Goal: Information Seeking & Learning: Find specific fact

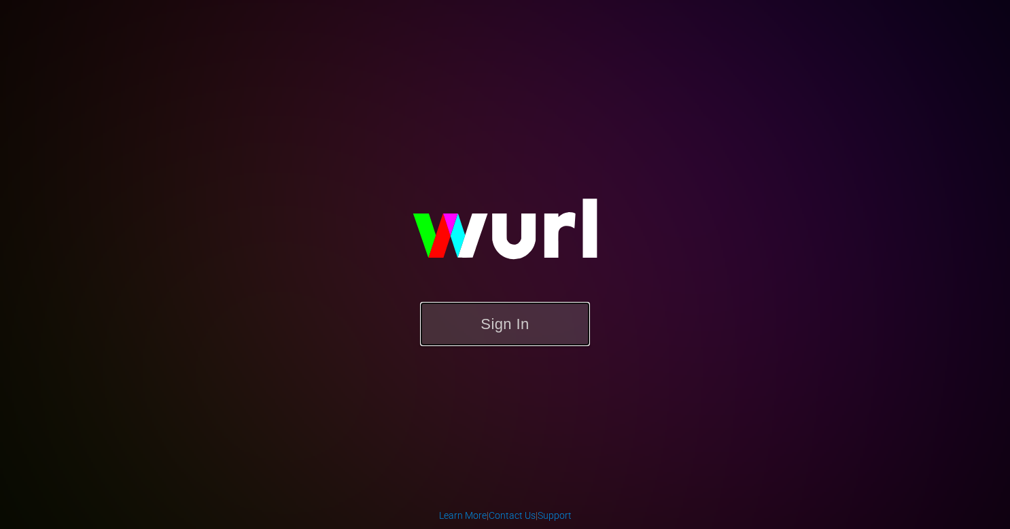
click at [496, 335] on button "Sign In" at bounding box center [505, 324] width 170 height 44
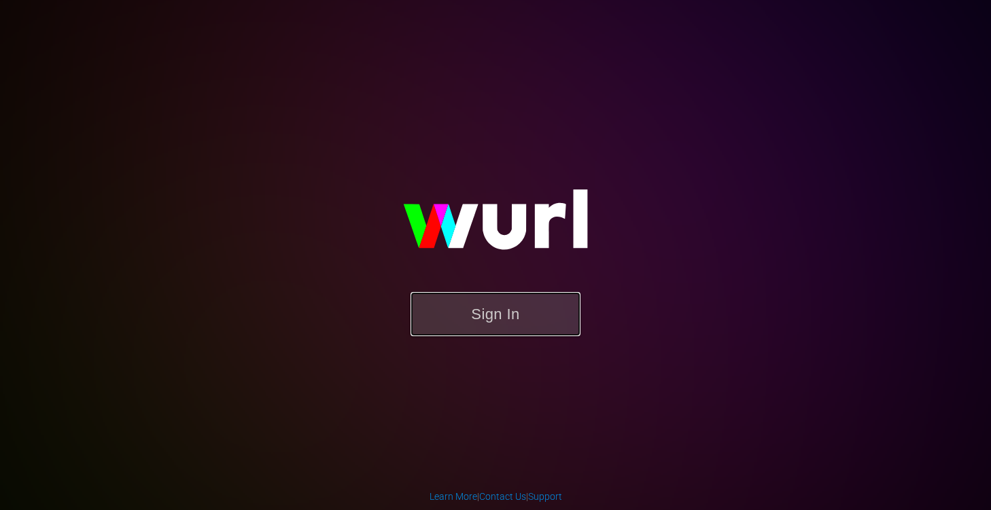
click at [534, 304] on button "Sign In" at bounding box center [495, 314] width 170 height 44
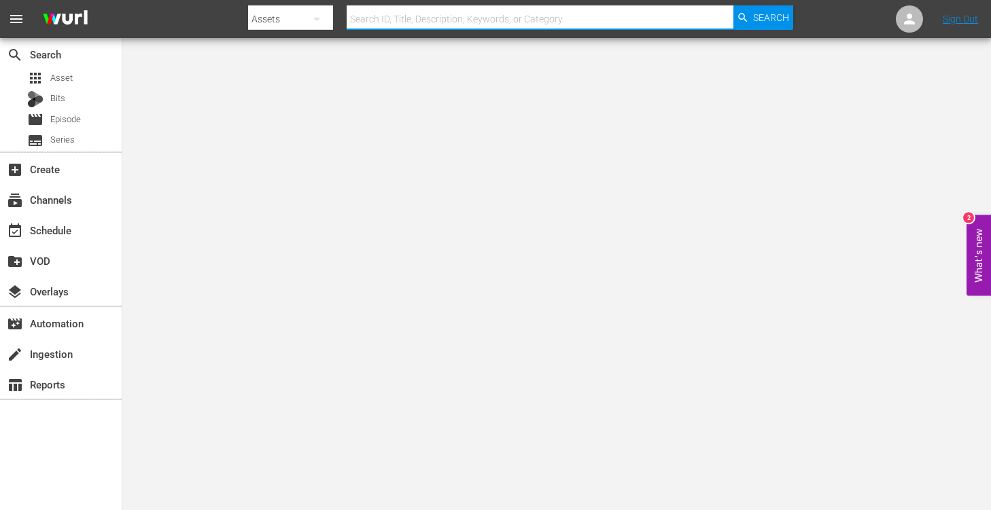
click at [573, 8] on input "text" at bounding box center [540, 19] width 387 height 33
type input "best of first 48"
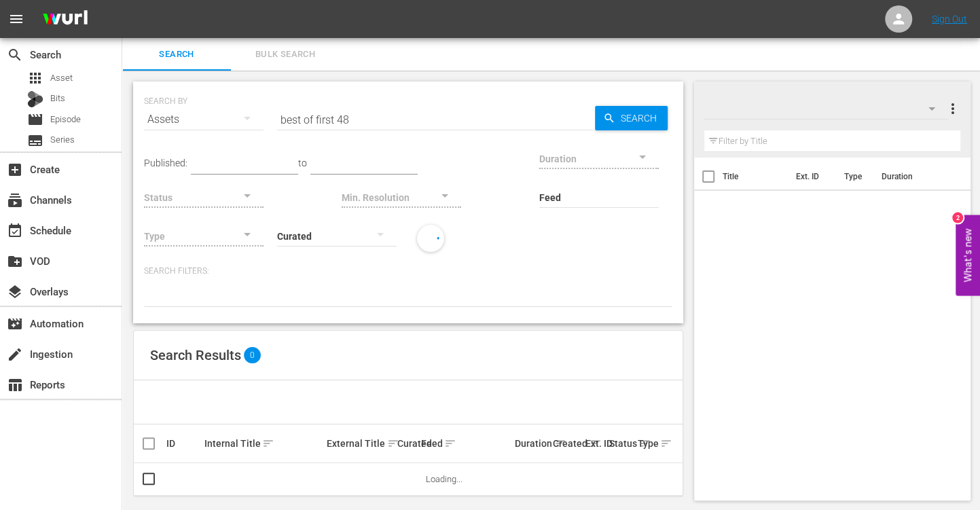
click at [379, 123] on input "best of first 48" at bounding box center [436, 119] width 318 height 33
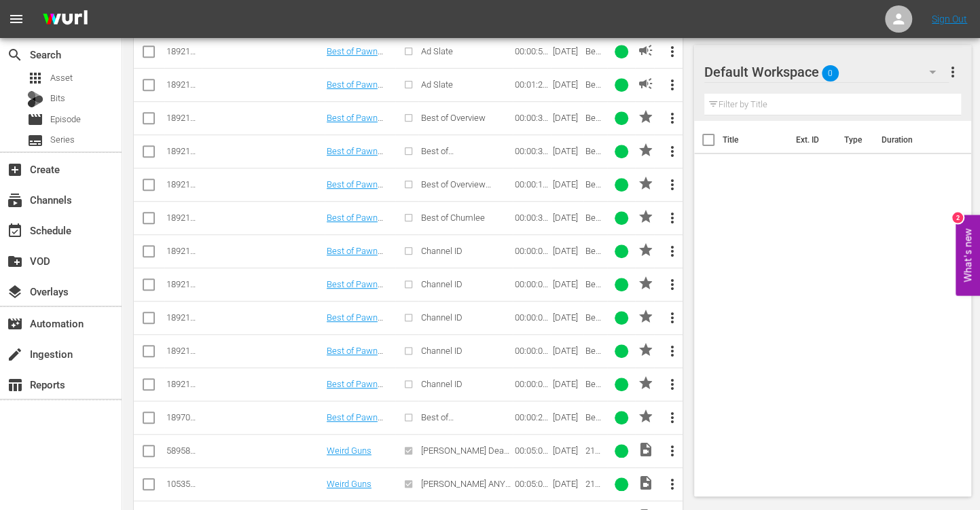
scroll to position [570, 0]
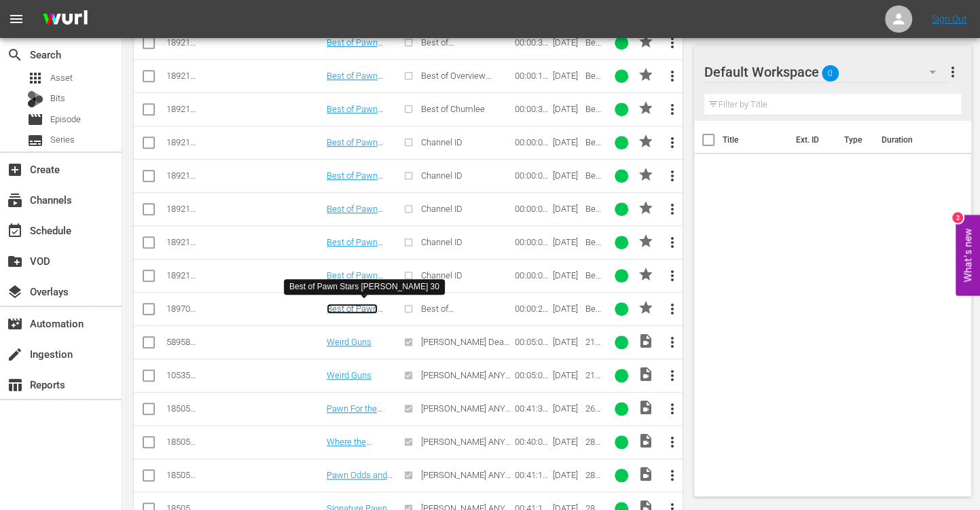
click at [352, 304] on link "Best of Pawn Stars Corey Promo 30" at bounding box center [359, 324] width 65 height 41
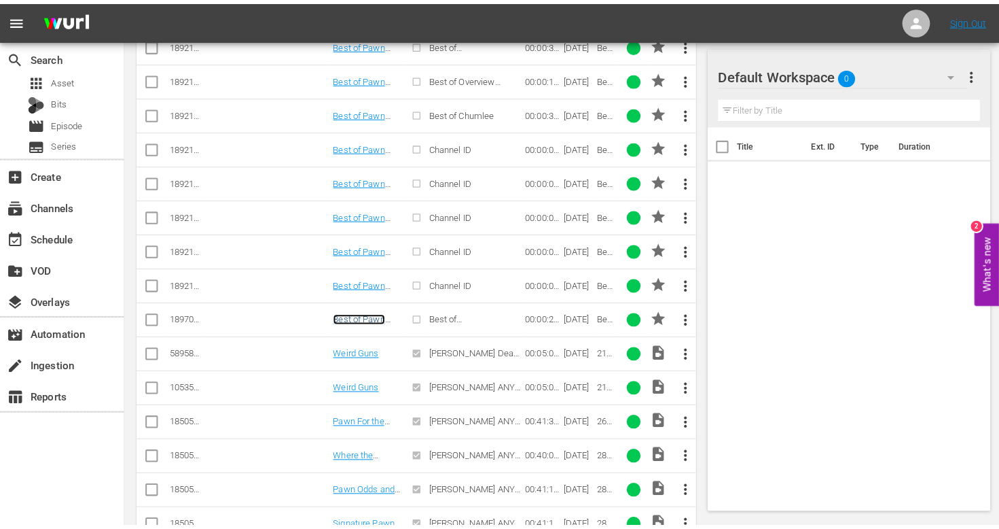
scroll to position [351, 0]
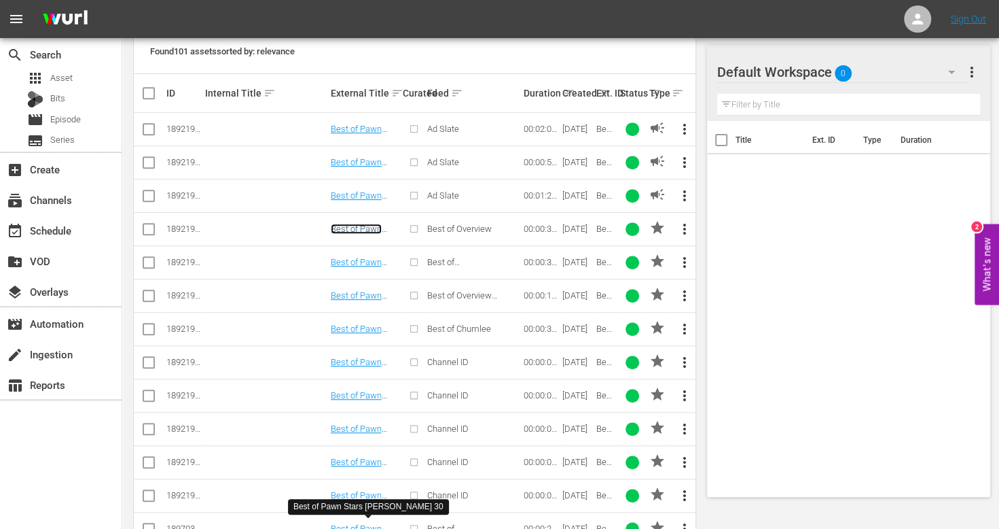
click at [355, 227] on link "Best of Pawn Stars Overview Promo 30" at bounding box center [360, 239] width 58 height 31
click at [361, 258] on link "Best of Pawn Stars Rick Promo 30" at bounding box center [363, 277] width 65 height 41
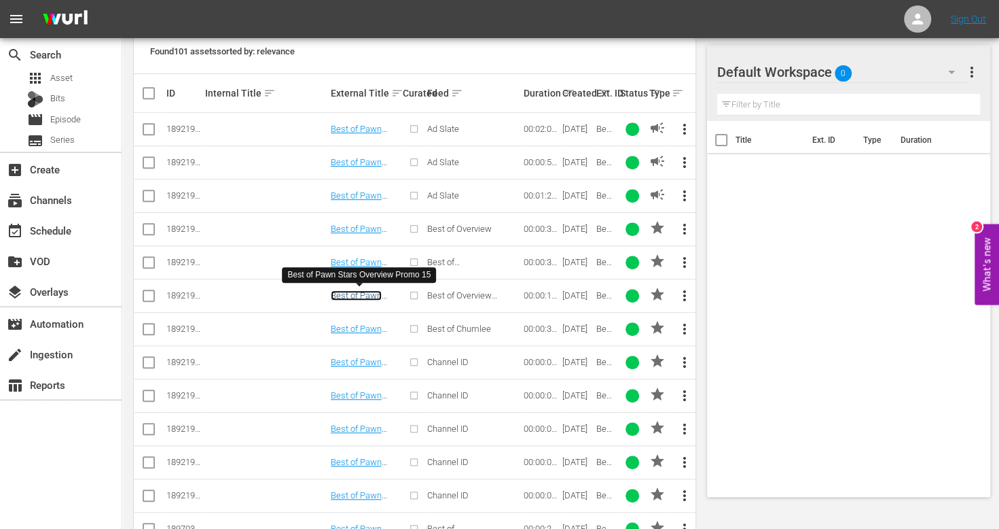
click at [363, 292] on link "Best of Pawn Stars Overview Promo 15" at bounding box center [360, 305] width 58 height 31
click at [364, 328] on link "Best of Pawn Stars Chumlee Promo 30" at bounding box center [359, 338] width 57 height 31
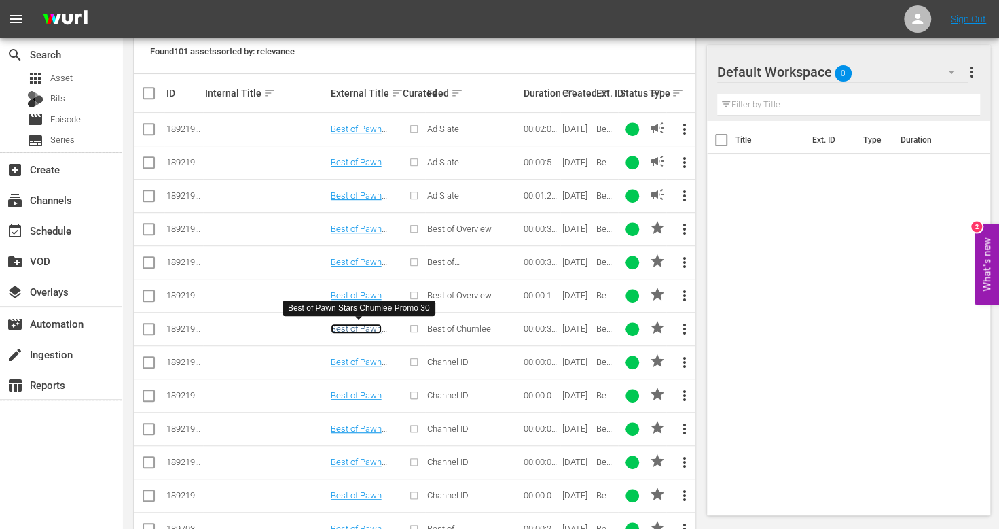
scroll to position [440, 0]
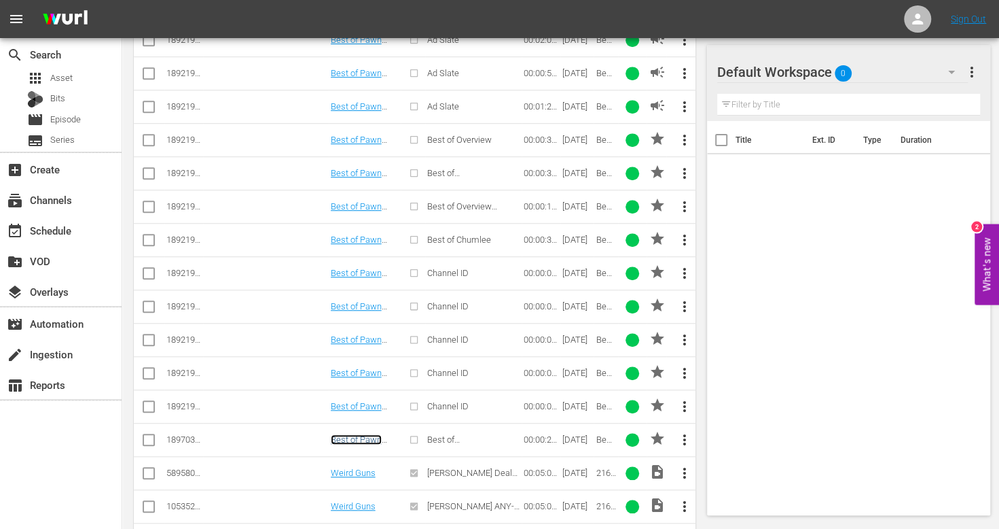
click at [363, 434] on link "Best of Pawn Stars Corey Promo 30" at bounding box center [363, 454] width 65 height 41
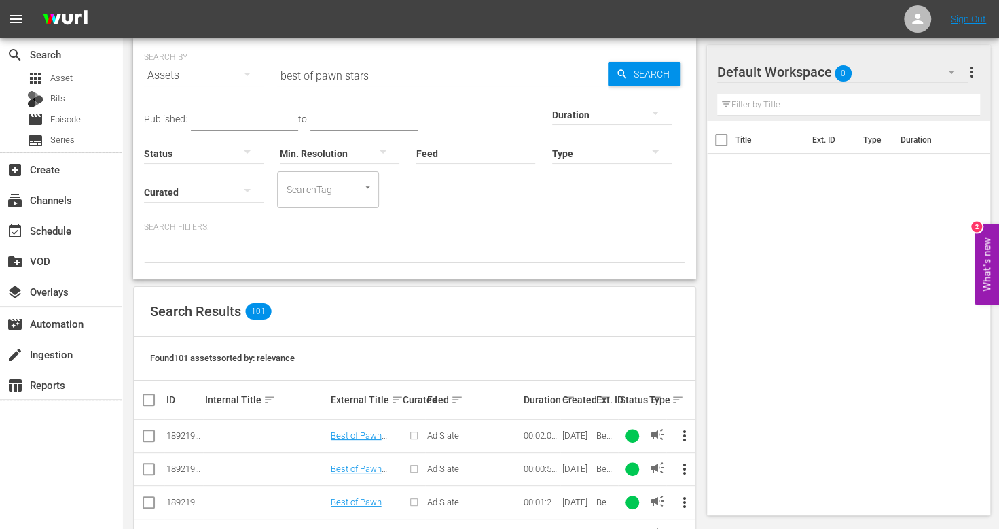
scroll to position [171, 0]
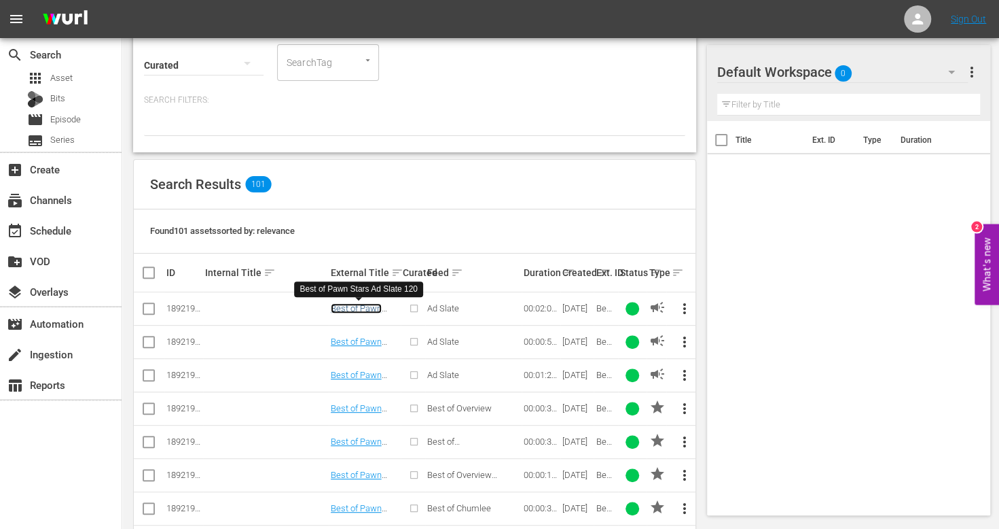
click at [355, 308] on link "Best of Pawn Stars Ad Slate 120" at bounding box center [358, 318] width 54 height 31
click at [356, 340] on link "Best of Pawn Stars Ad Slate 60" at bounding box center [364, 346] width 66 height 20
click at [366, 374] on link "Best of Pawn Stars Ad Slate 90" at bounding box center [364, 380] width 66 height 20
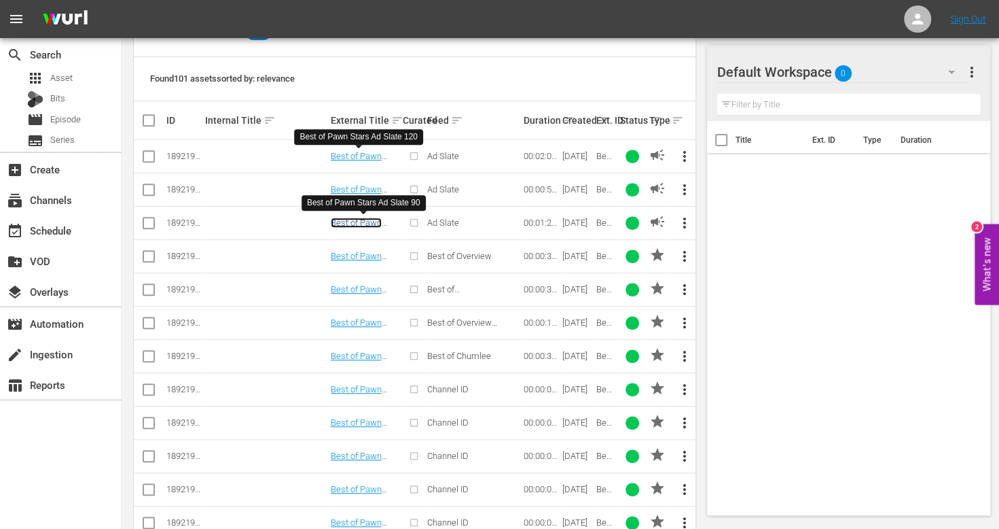
scroll to position [325, 0]
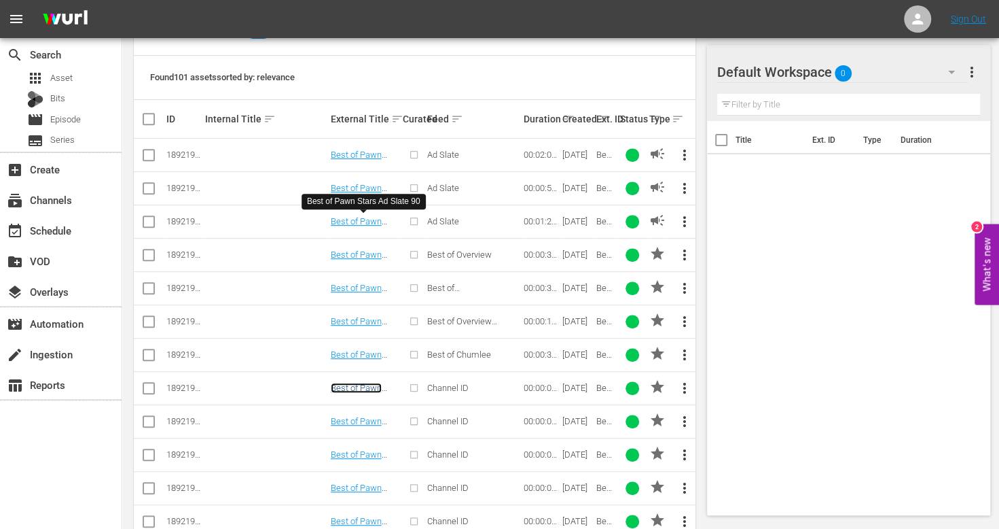
click at [364, 389] on link "Best of Pawn Stars Channel ID 1" at bounding box center [363, 398] width 64 height 31
click at [364, 418] on link "Best of Pawn Stars Channel ID 2" at bounding box center [363, 431] width 64 height 31
click at [368, 453] on link "Best of Pawn Stars Channel ID 3" at bounding box center [363, 464] width 64 height 31
click at [368, 485] on link "Best of Pawn Stars Channel ID 4" at bounding box center [363, 497] width 64 height 31
click at [373, 510] on link "Best of Pawn Stars Channel ID 5" at bounding box center [363, 531] width 64 height 31
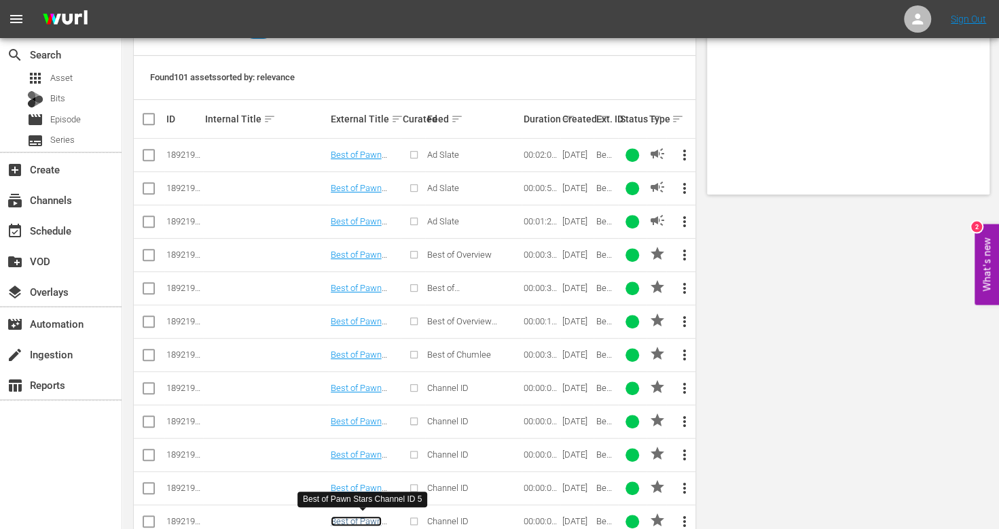
scroll to position [0, 0]
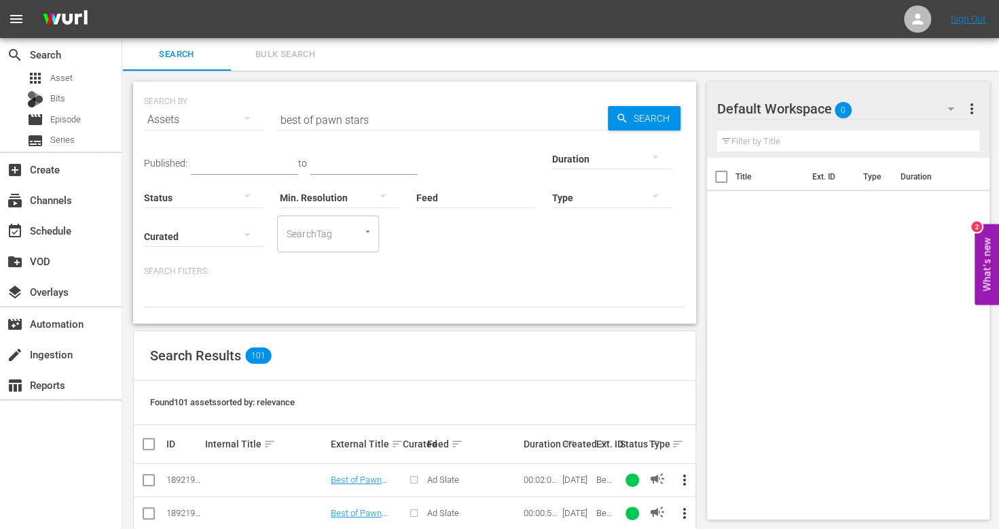
click at [321, 115] on input "best of pawn stars" at bounding box center [442, 119] width 331 height 33
drag, startPoint x: 321, startPoint y: 115, endPoint x: 397, endPoint y: 120, distance: 76.2
click at [397, 120] on input "best of pawn stars" at bounding box center [442, 119] width 331 height 33
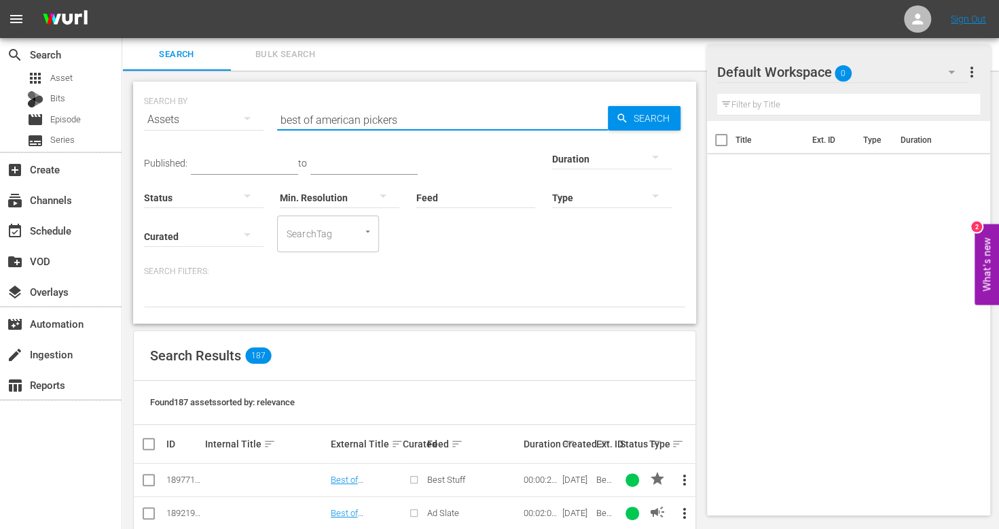
scroll to position [164, 0]
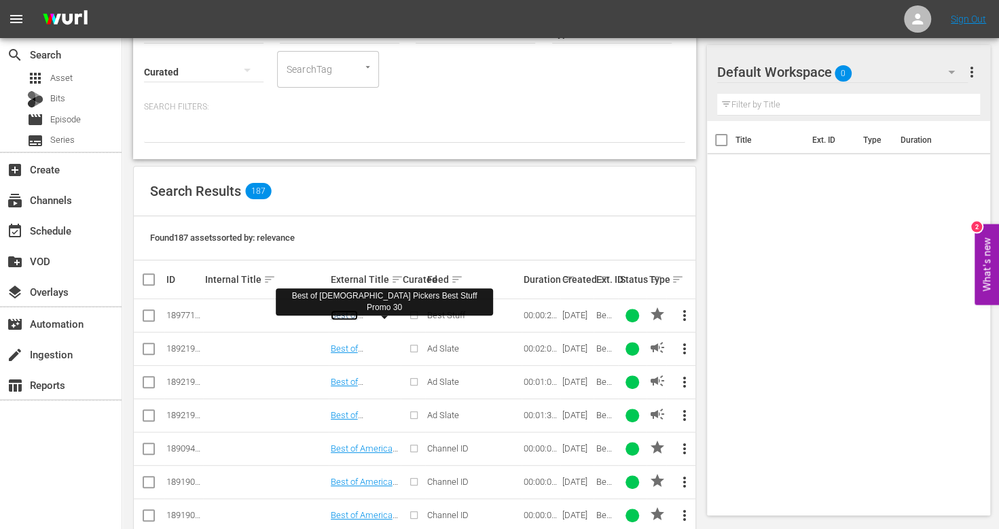
click at [374, 311] on link "Best of American Pickers Best Stuff Promo 30" at bounding box center [364, 335] width 67 height 51
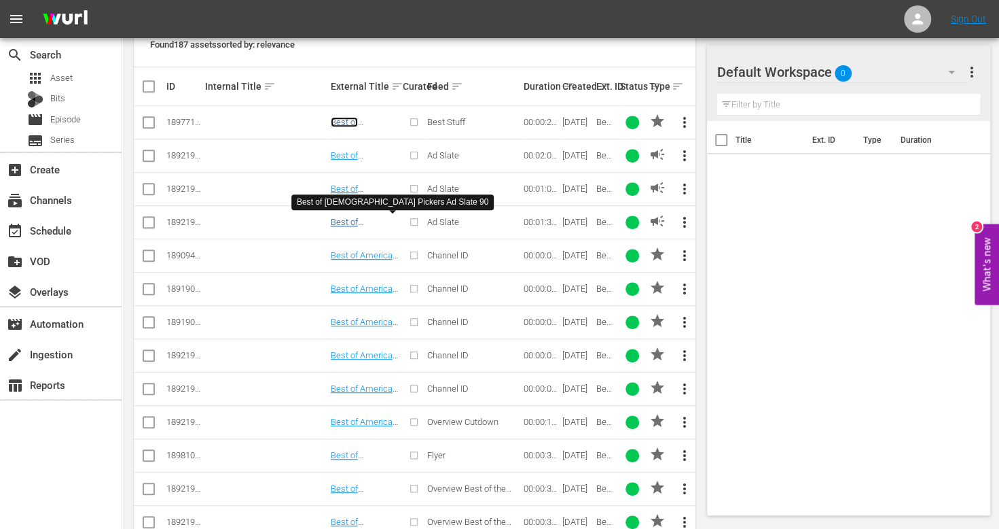
scroll to position [359, 0]
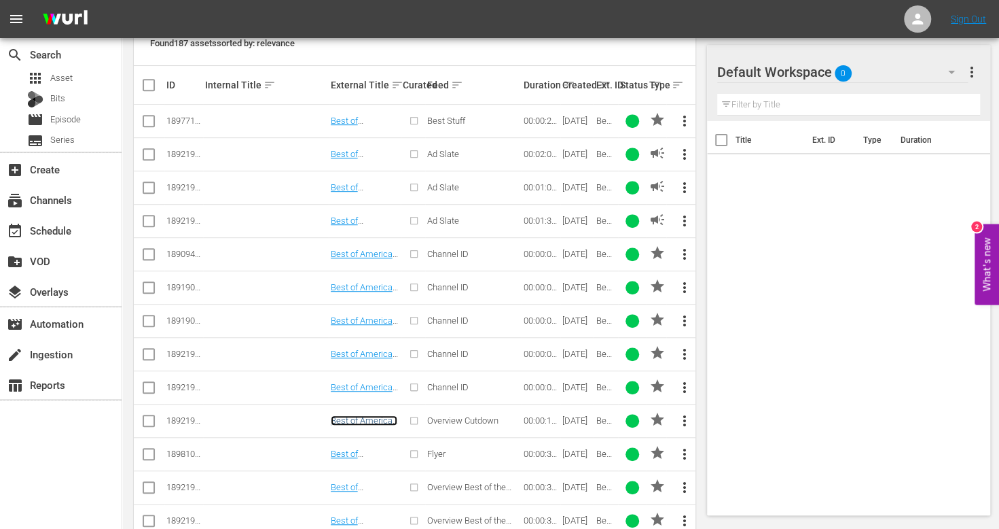
click at [374, 415] on link "Best of American Pickers Overview Promo 15" at bounding box center [364, 430] width 67 height 31
click at [374, 452] on link "Best of American Pickers Flyer Promo 30" at bounding box center [364, 468] width 67 height 41
click at [375, 486] on link "Best of American Pickers by History Promo 30" at bounding box center [364, 502] width 67 height 41
click at [374, 510] on link "Best of American Pickers by History Promo 30" at bounding box center [364, 535] width 67 height 41
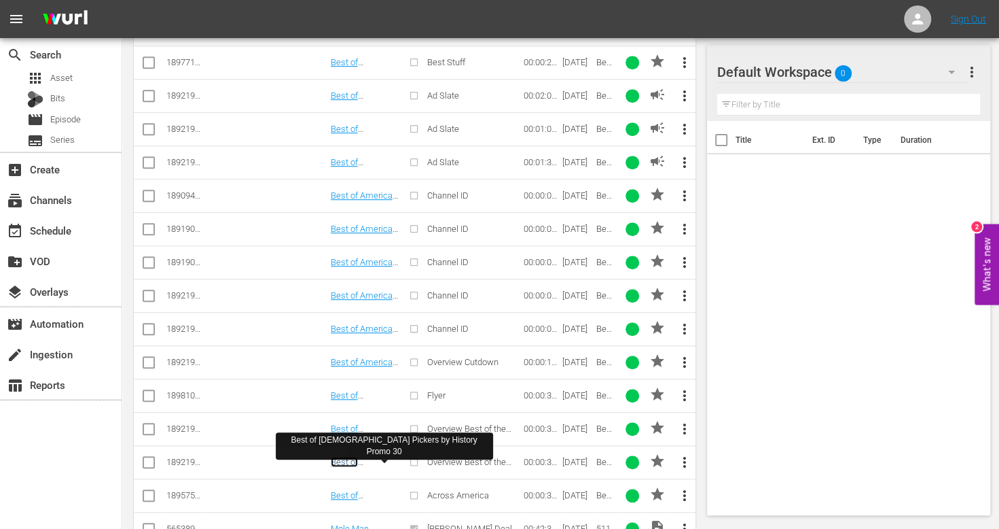
scroll to position [420, 0]
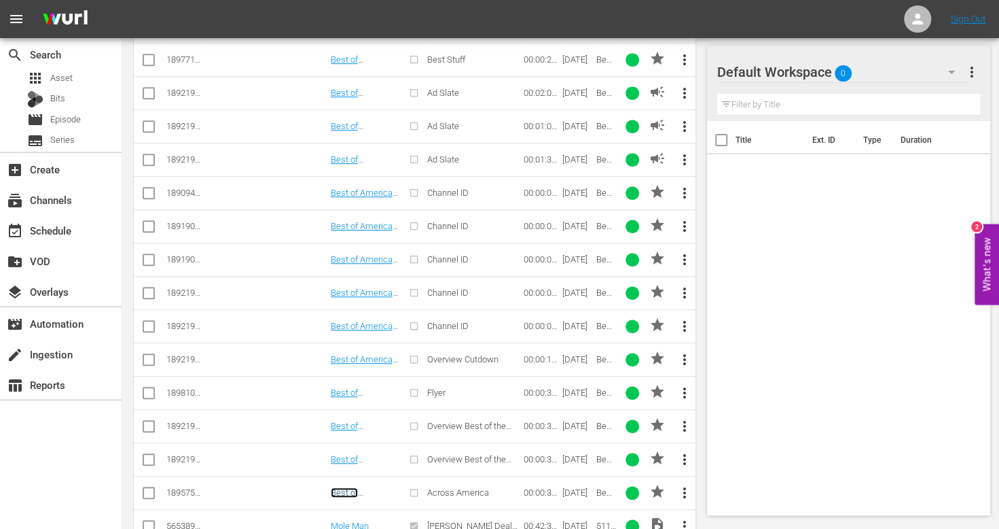
click at [372, 489] on link "Best of American Pickers Across America Promo 30" at bounding box center [364, 512] width 67 height 51
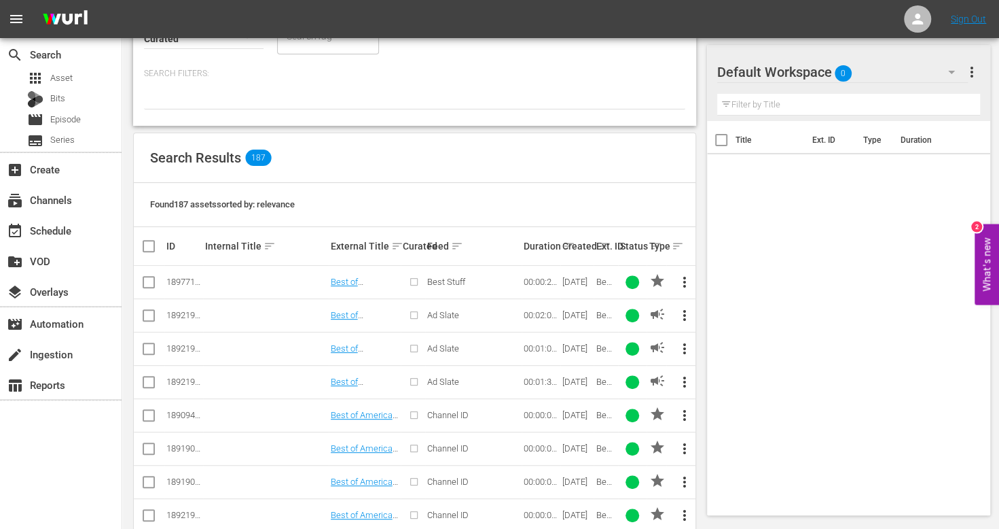
scroll to position [198, 0]
click at [375, 313] on link "Best of American Pickers Ad Slate 120" at bounding box center [364, 329] width 67 height 41
click at [376, 347] on link "Best of American Pickers Ad Slate 60" at bounding box center [364, 362] width 67 height 41
click at [374, 378] on link "Best of American Pickers Ad Slate 90" at bounding box center [364, 396] width 67 height 41
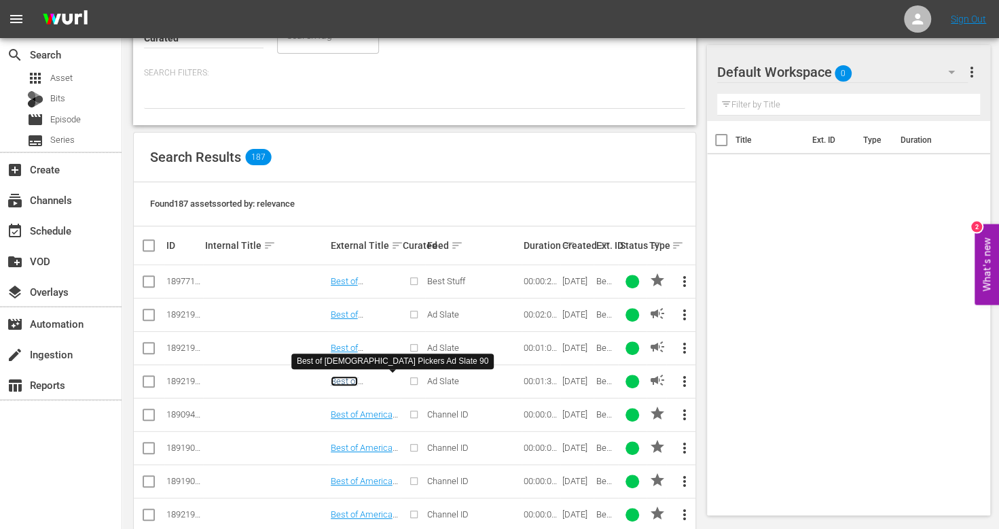
scroll to position [236, 0]
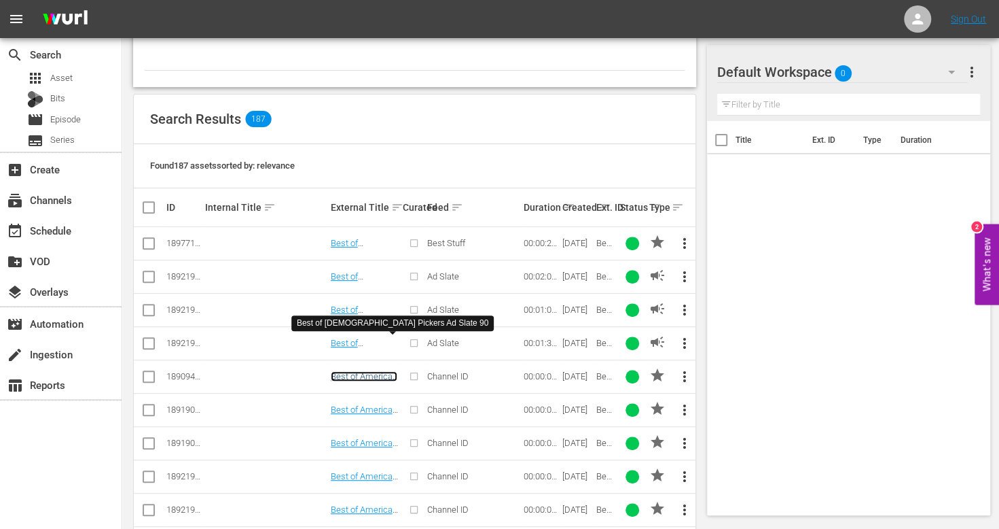
click at [366, 374] on link "Best of American Pickers Channel ID 1" at bounding box center [364, 386] width 67 height 31
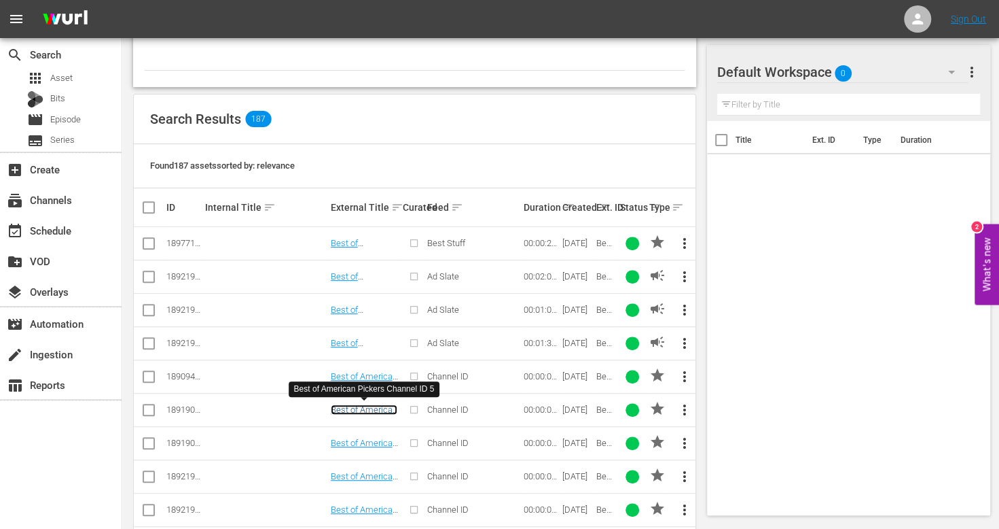
click at [368, 410] on link "Best of American Pickers Channel ID 5" at bounding box center [364, 419] width 67 height 31
click at [376, 444] on link "Best of American Pickers Channel ID 2" at bounding box center [364, 453] width 67 height 31
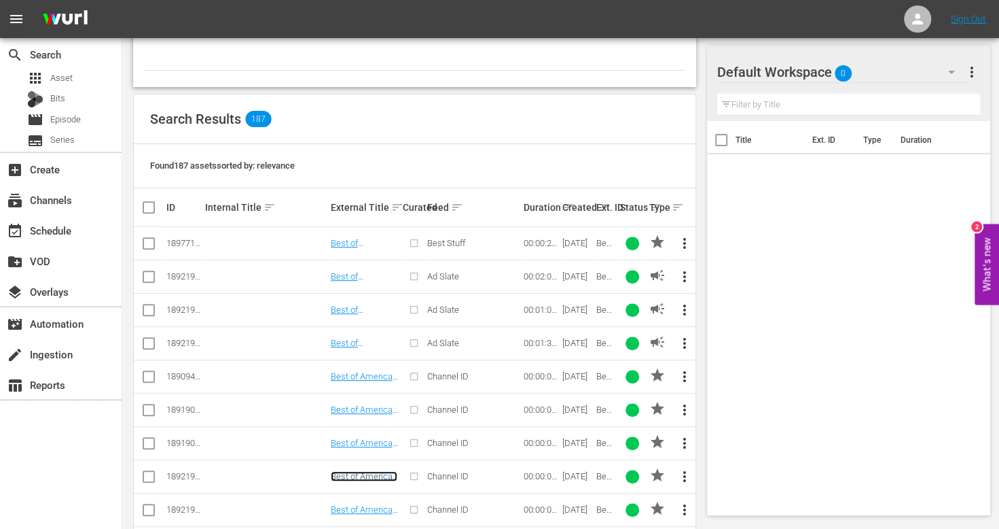
click at [376, 474] on link "Best of American Pickers Channel ID 3" at bounding box center [364, 486] width 67 height 31
click at [379, 510] on link "Best of American Pickers Channel ID 4" at bounding box center [364, 519] width 67 height 31
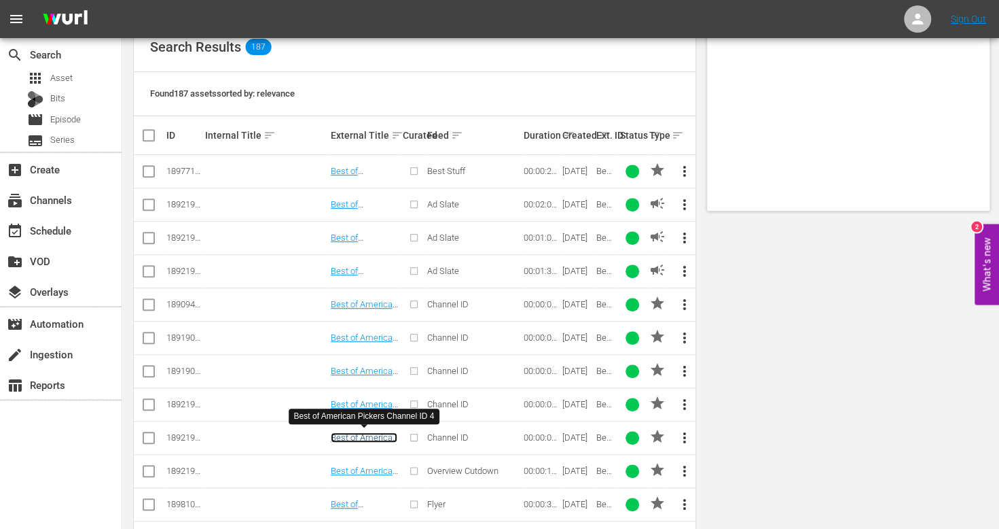
scroll to position [0, 0]
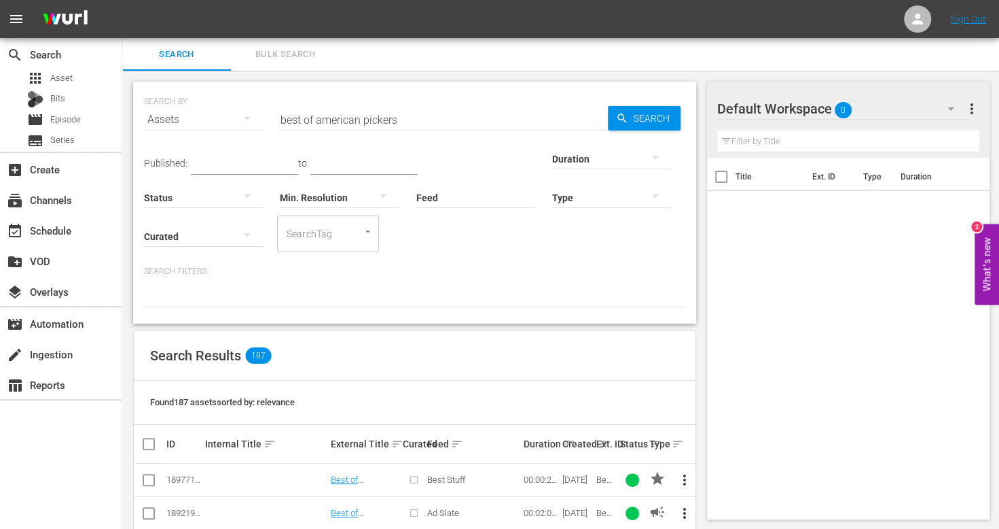
click at [380, 124] on input "best of american pickers" at bounding box center [442, 119] width 331 height 33
type input "first 48 & beyond"
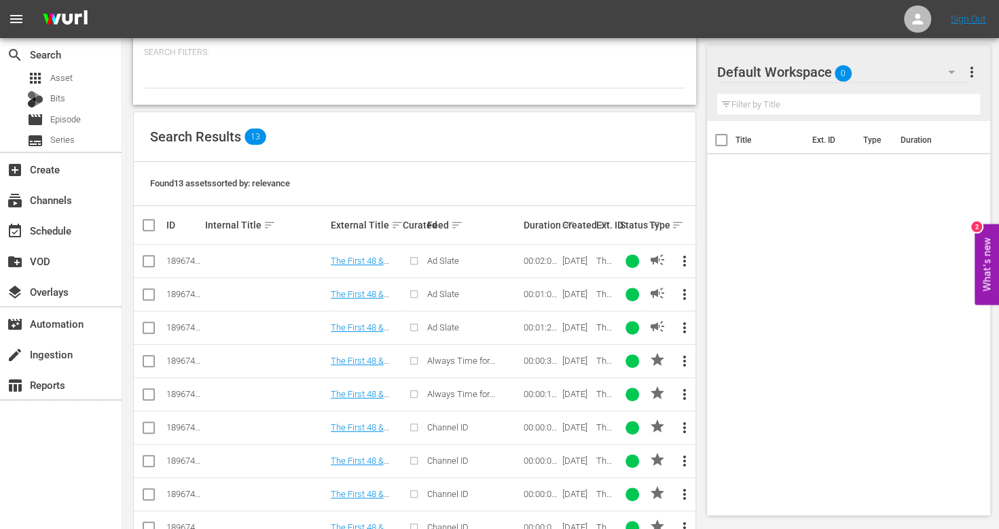
scroll to position [222, 0]
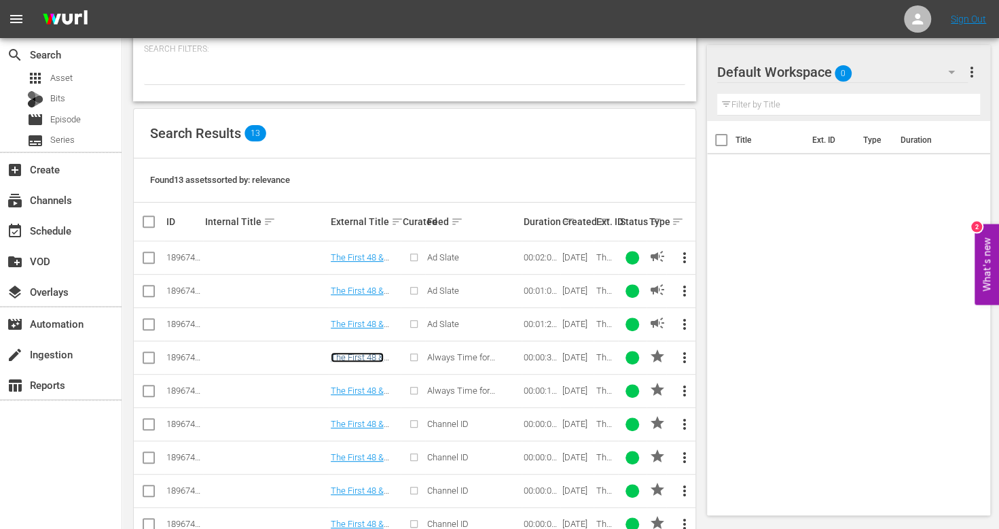
click at [360, 355] on link "The First 48 & Beyond Justice Promo 30" at bounding box center [360, 367] width 59 height 31
click at [359, 385] on link "The First 48 & Beyond Justice Promo 15" at bounding box center [360, 400] width 59 height 31
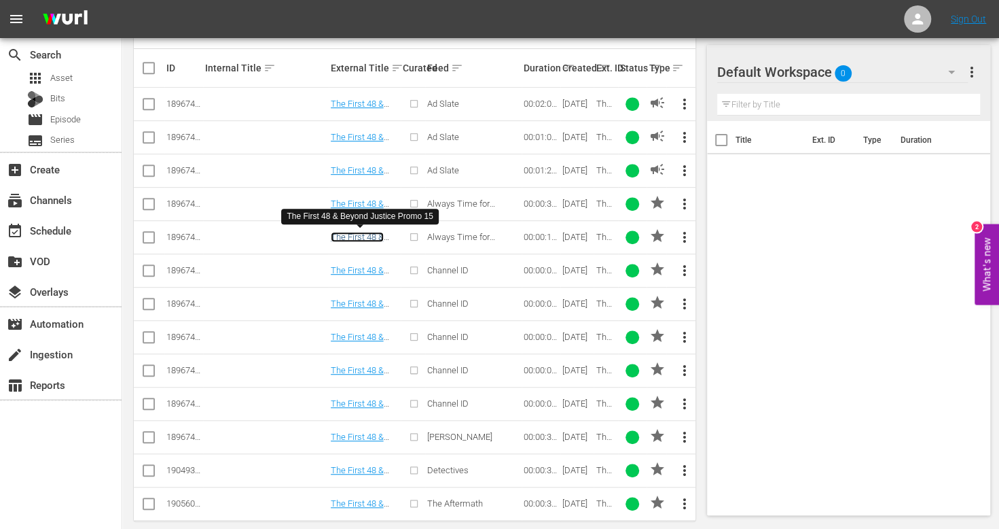
scroll to position [389, 0]
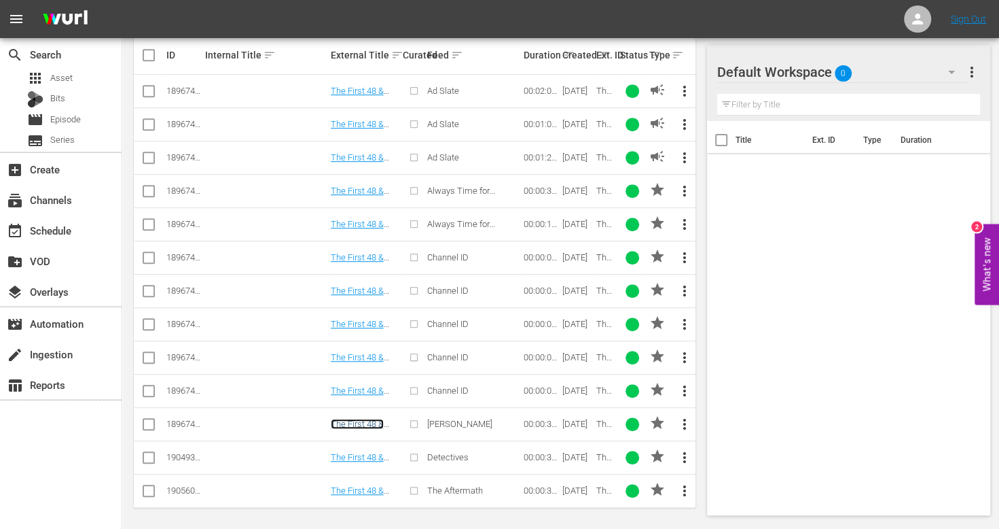
click at [357, 419] on link "The First 48 & Beyond Marcia Clark Promo 30" at bounding box center [363, 439] width 65 height 41
click at [357, 452] on link "The First 48 & Beyond by A&E Promo 30" at bounding box center [359, 467] width 57 height 31
click at [363, 485] on link "The First 48 & Beyond by A&E Promo 30" at bounding box center [359, 500] width 57 height 31
click at [364, 93] on link "The First 48 & Beyond Ad Slate 120" at bounding box center [362, 101] width 63 height 31
click at [366, 119] on link "The First 48 & Beyond Ad Slate 60" at bounding box center [362, 134] width 63 height 31
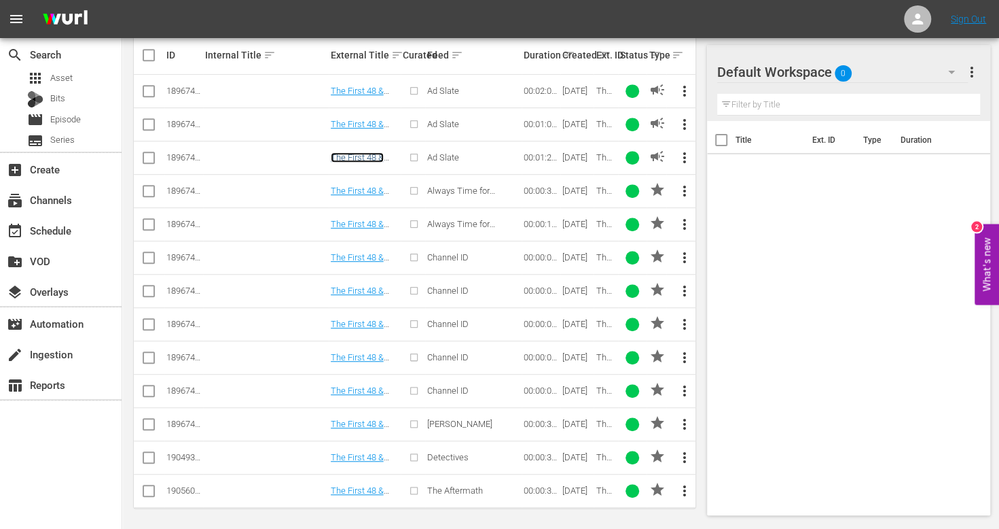
click at [374, 155] on link "The First 48 & Beyond Ad Slate 90" at bounding box center [362, 167] width 63 height 31
click at [351, 254] on link "The First 48 & Beyond Channel ID 1" at bounding box center [362, 267] width 62 height 31
click at [357, 286] on link "The First 48 & Beyond Channel ID 2" at bounding box center [362, 300] width 62 height 31
click at [363, 319] on link "The First 48 & Beyond Channel ID 3" at bounding box center [362, 334] width 62 height 31
click at [375, 353] on link "The First 48 & Beyond Channel ID 4" at bounding box center [362, 367] width 62 height 31
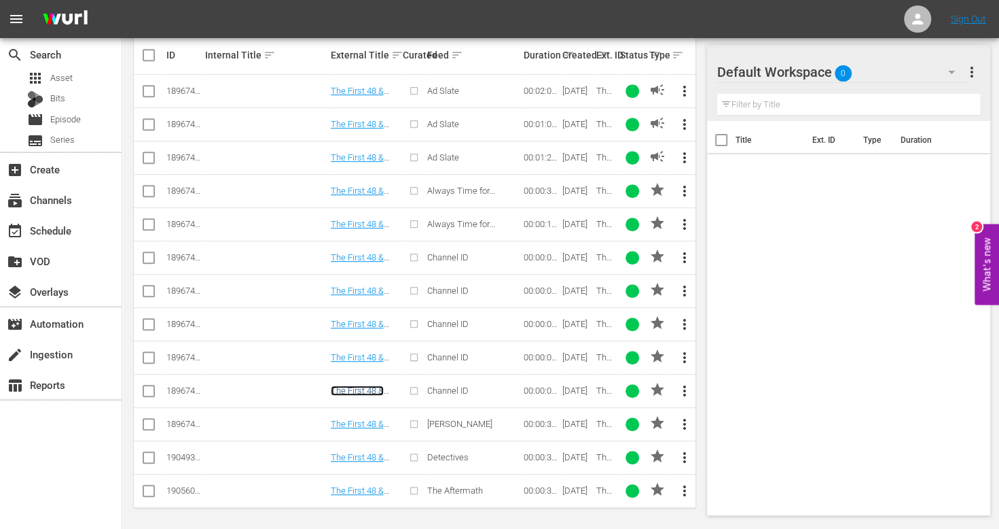
click at [377, 385] on link "The First 48 & Beyond Channel ID 5" at bounding box center [362, 400] width 62 height 31
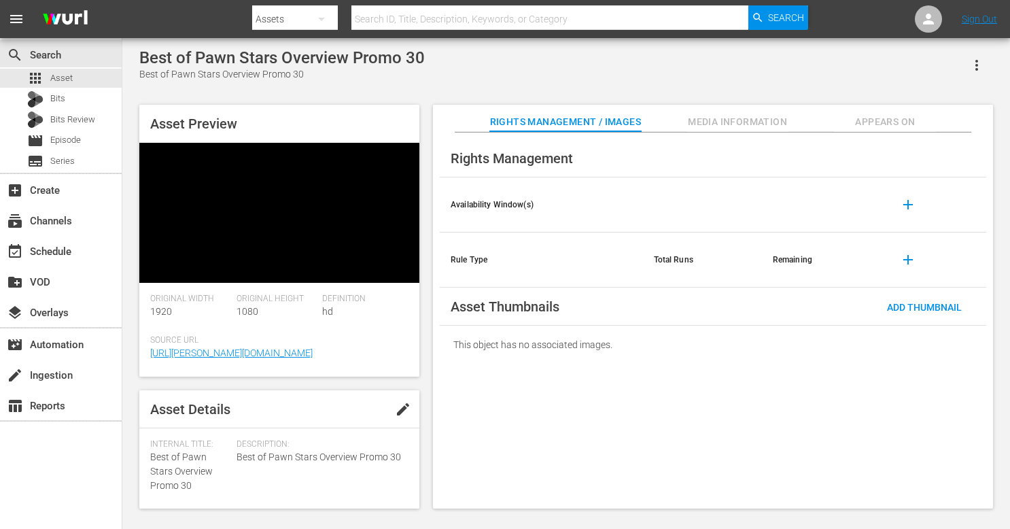
click at [188, 451] on span "Best of Pawn Stars Overview Promo 30" at bounding box center [181, 470] width 63 height 39
copy span "Best of Pawn Stars Overview Promo 30"
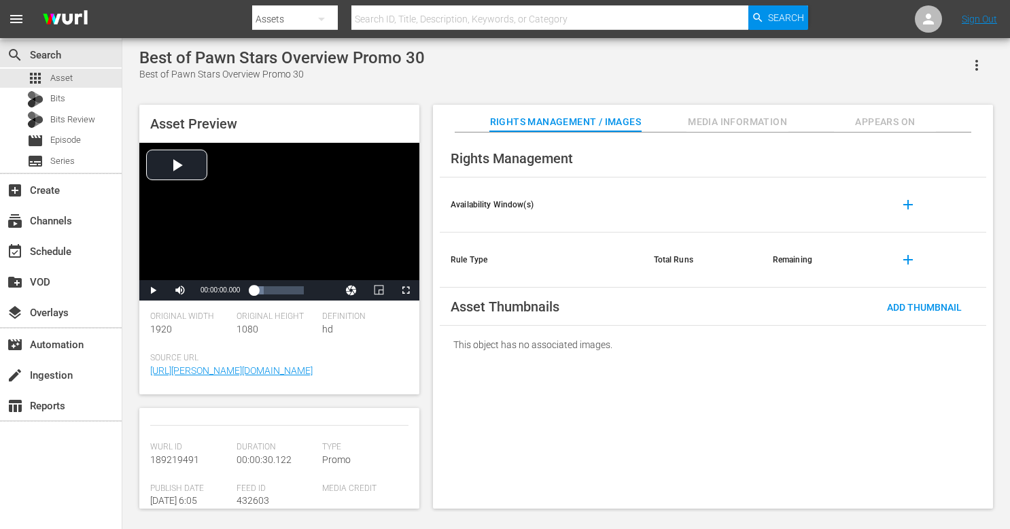
scroll to position [172, 0]
click at [185, 459] on span "189219491" at bounding box center [174, 458] width 49 height 11
copy span "189219491"
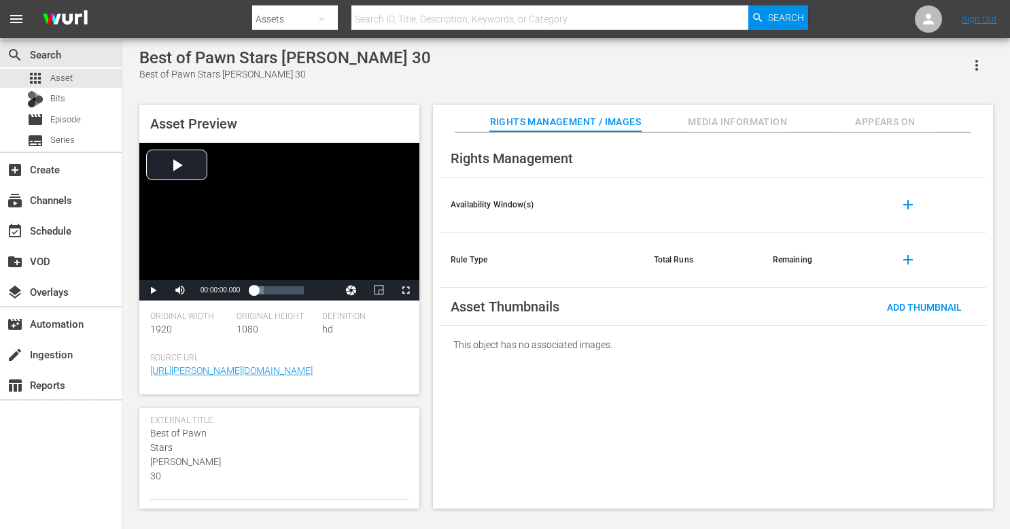
scroll to position [126, 0]
click at [203, 429] on span "Best of Pawn Stars Rick Promo 30" at bounding box center [185, 454] width 71 height 54
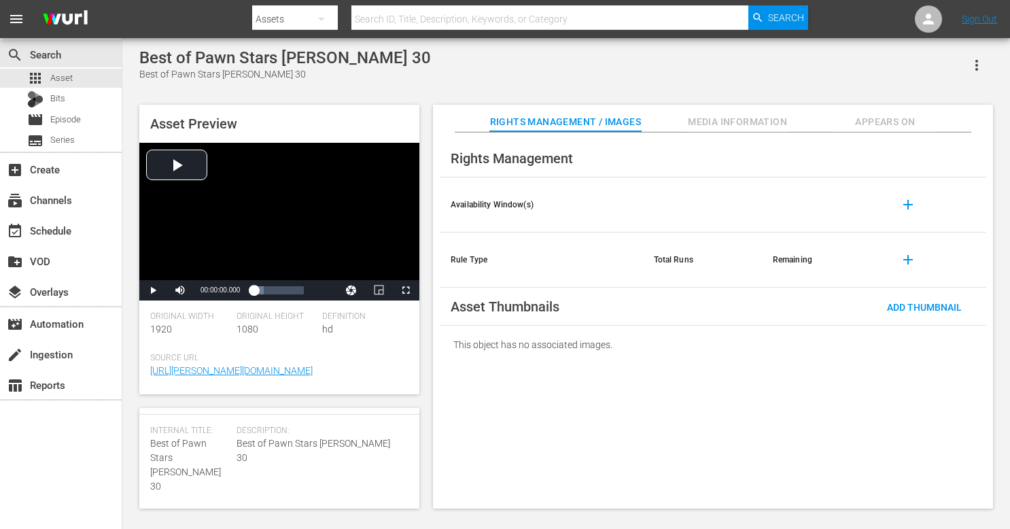
click at [189, 449] on div "Internal Title: Best of Pawn Stars Rick Promo 30" at bounding box center [189, 459] width 79 height 68
copy span "Best of Pawn Stars Rick Promo 30"
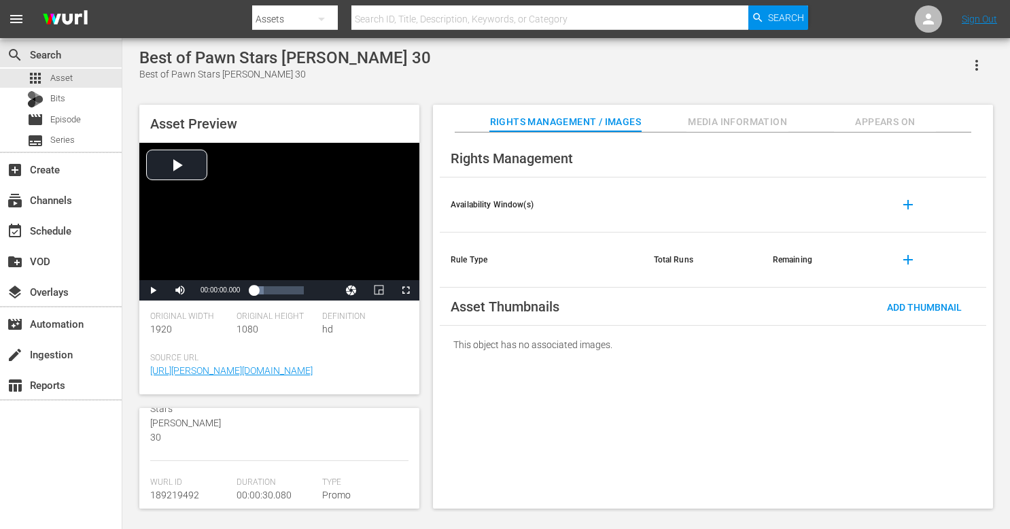
scroll to position [164, 0]
click at [174, 490] on span "189219492" at bounding box center [174, 495] width 49 height 11
copy span "189219492"
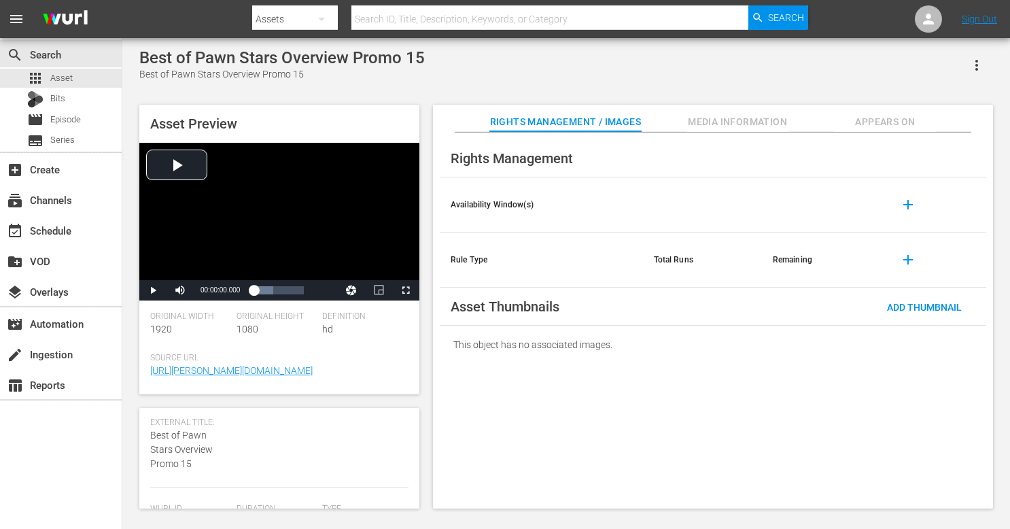
click at [185, 447] on span "Best of Pawn Stars Overview Promo 15" at bounding box center [181, 448] width 63 height 39
copy span "Best of Pawn Stars Overview Promo 15"
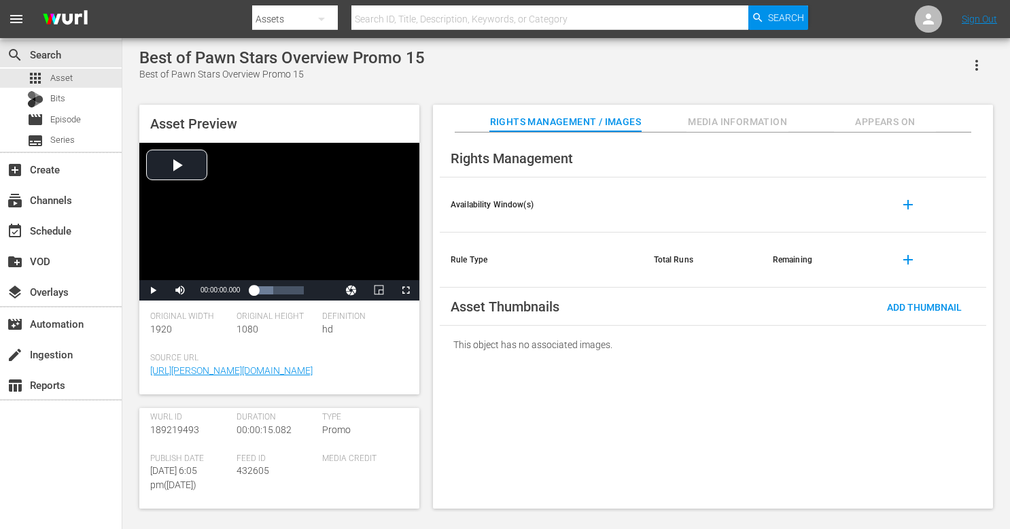
click at [175, 428] on span "189219493" at bounding box center [174, 429] width 49 height 11
copy span "189219493"
click at [163, 417] on span "Best of Pawn Stars Chumlee Promo 30" at bounding box center [180, 435] width 61 height 39
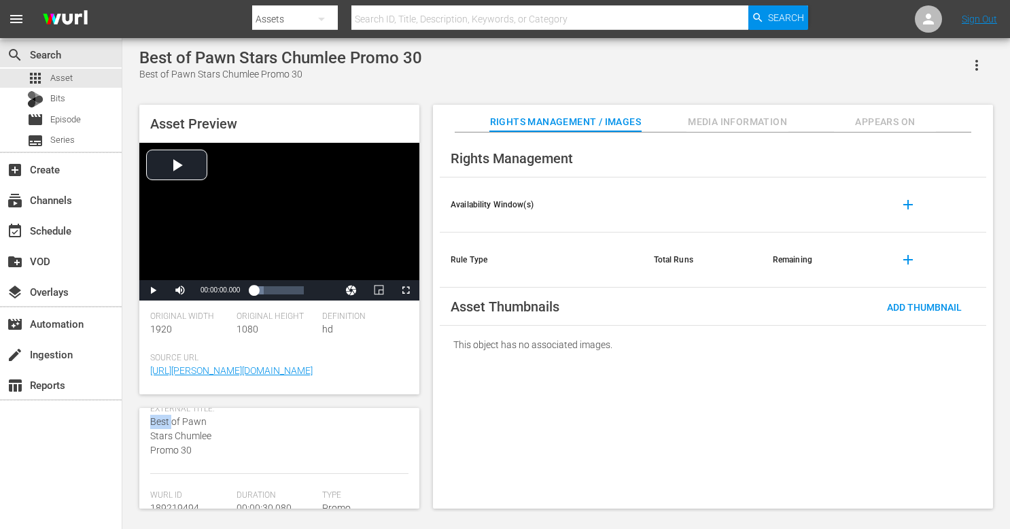
click at [163, 417] on span "Best of Pawn Stars Chumlee Promo 30" at bounding box center [180, 435] width 61 height 39
copy span "Best of Pawn Stars Chumlee Promo 30"
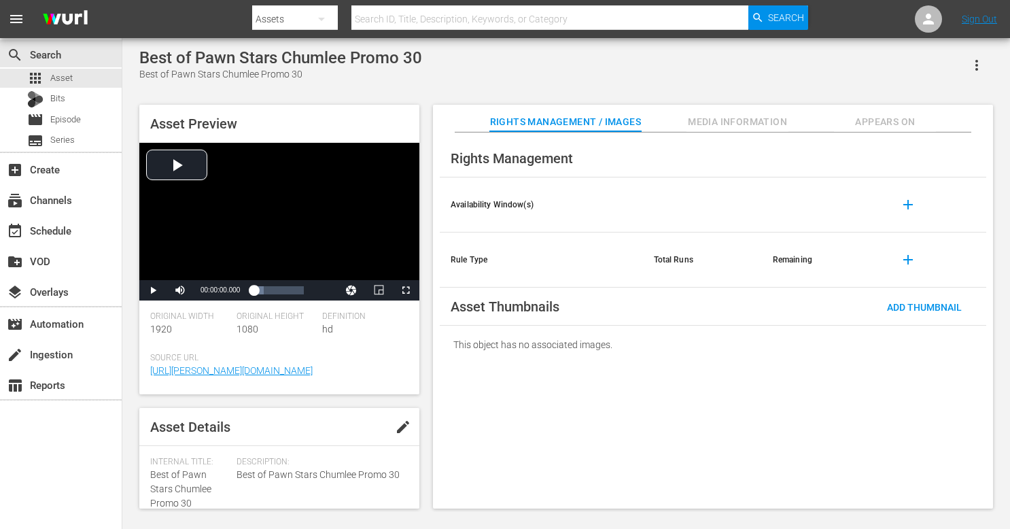
click at [175, 485] on span "Best of Pawn Stars Chumlee Promo 30" at bounding box center [180, 488] width 61 height 39
copy span "Best of Pawn Stars Chumlee Promo 30"
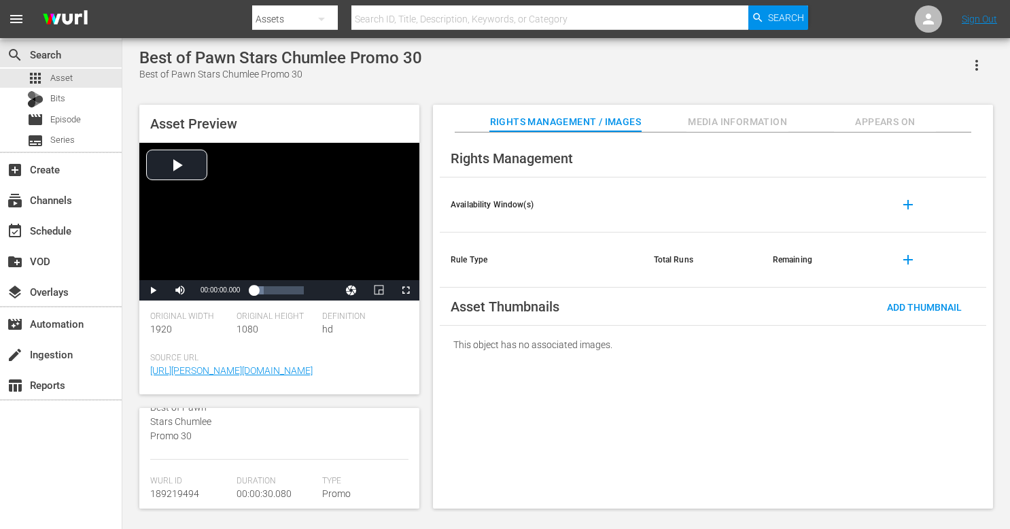
click at [180, 492] on span "189219494" at bounding box center [174, 493] width 49 height 11
copy span "189219494"
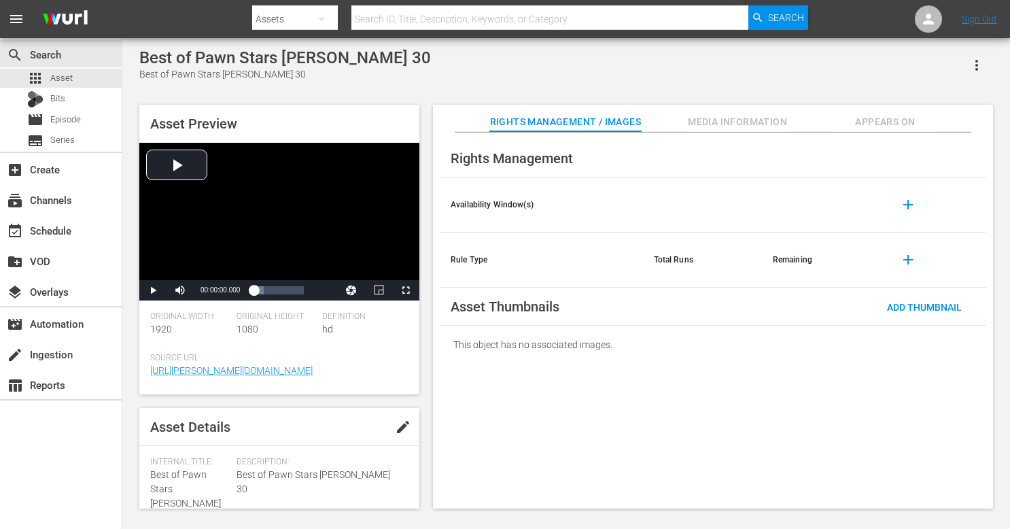
click at [186, 497] on span "Best of Pawn Stars [PERSON_NAME] 30" at bounding box center [185, 496] width 71 height 54
copy span "Best of Pawn Stars Corey Promo 30"
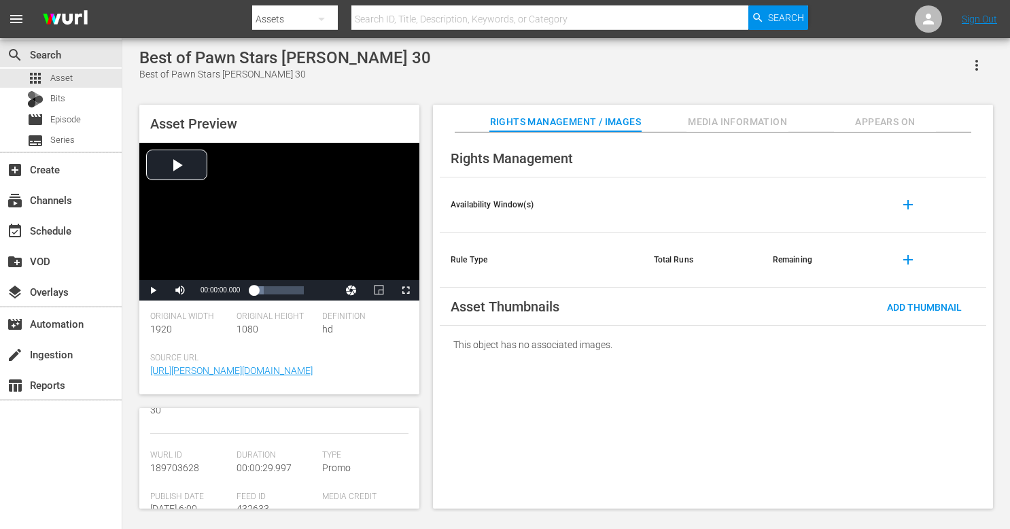
click at [186, 462] on span "189703628" at bounding box center [174, 467] width 49 height 11
copy span "189703628"
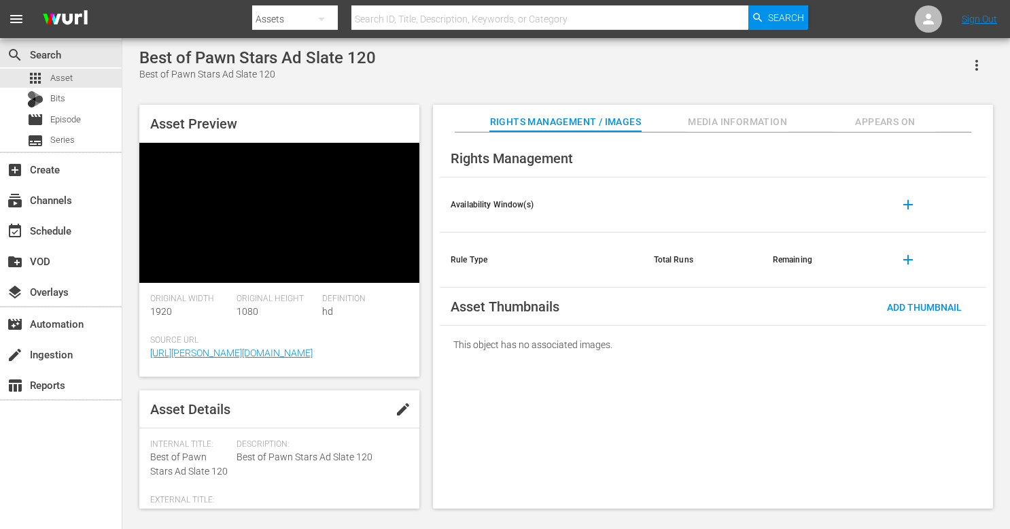
click at [193, 451] on span "Best of Pawn Stars Ad Slate 120" at bounding box center [188, 463] width 77 height 25
copy span "Best of Pawn Stars Ad Slate 120"
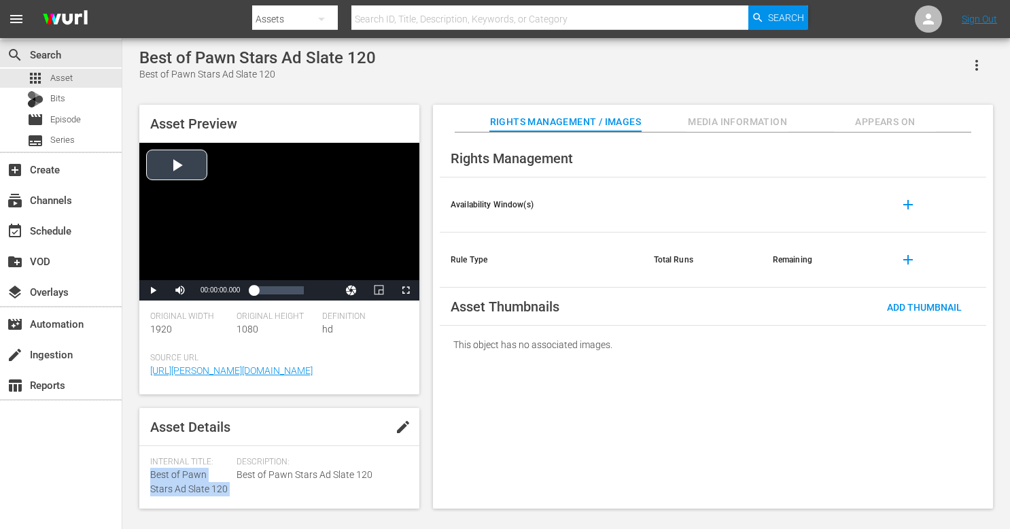
scroll to position [76, 0]
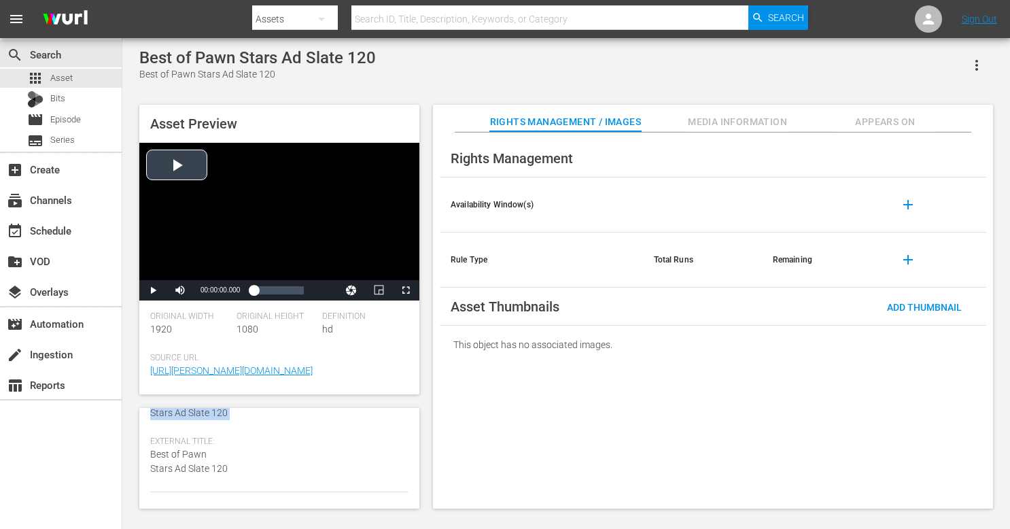
click at [172, 421] on div "Internal Title: Best of Pawn Stars Ad Slate 120 External Title: Best of Pawn St…" at bounding box center [193, 435] width 86 height 111
click at [172, 420] on div "Internal Title: Best of Pawn Stars Ad Slate 120 External Title: Best of Pawn St…" at bounding box center [193, 435] width 86 height 111
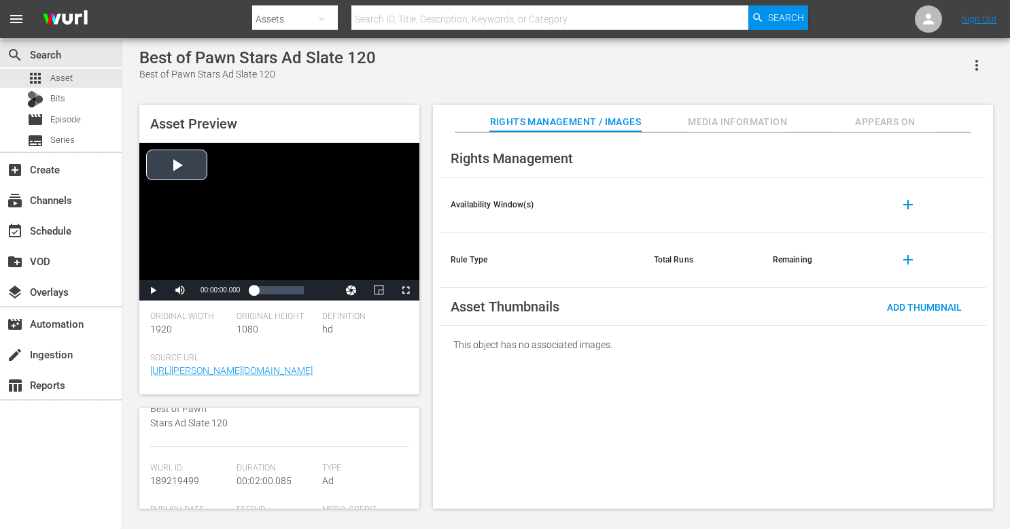
click at [184, 489] on div "Wurl Id 189219499" at bounding box center [193, 483] width 86 height 41
click at [183, 488] on div "Wurl Id 189219499" at bounding box center [193, 483] width 86 height 41
copy span "189219499"
click at [170, 480] on span "Best of Pawn Stars Ad Slate 60" at bounding box center [186, 481] width 72 height 25
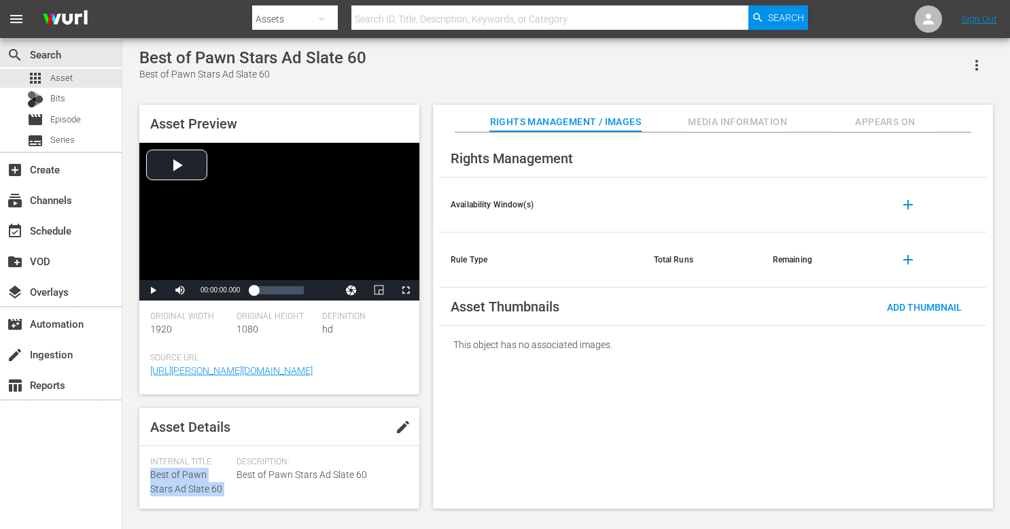
click at [170, 480] on span "Best of Pawn Stars Ad Slate 60" at bounding box center [186, 481] width 72 height 25
copy span "Best of Pawn Stars Ad Slate 60"
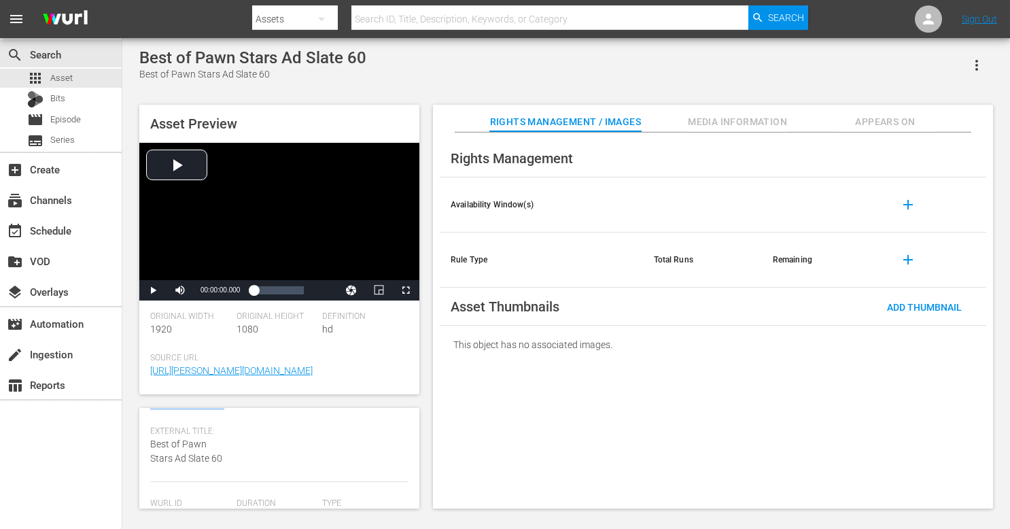
scroll to position [128, 0]
click at [169, 480] on div "Wurl Id 189219500" at bounding box center [193, 476] width 86 height 41
copy span "189219500"
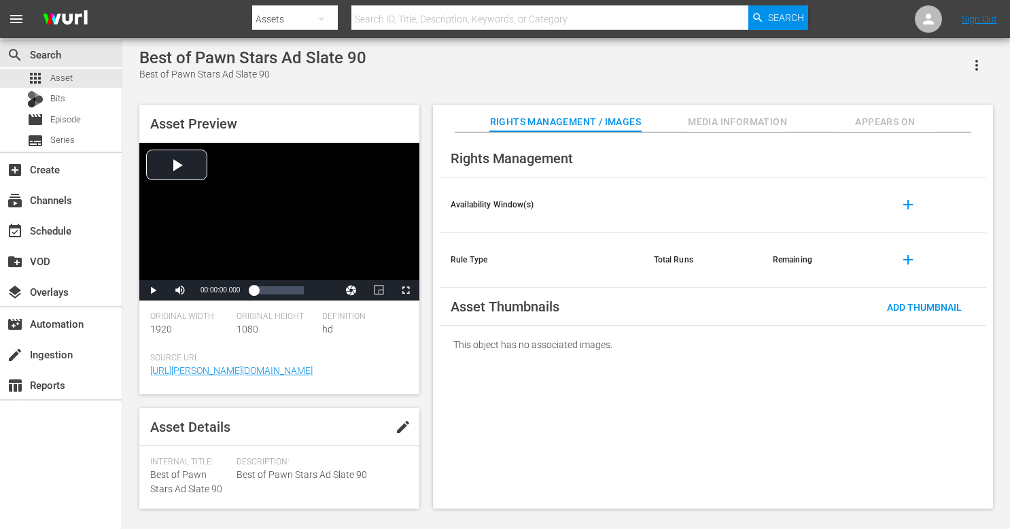
click at [197, 472] on span "Best of Pawn Stars Ad Slate 90" at bounding box center [186, 481] width 72 height 25
copy span "Best of Pawn Stars Ad Slate 90"
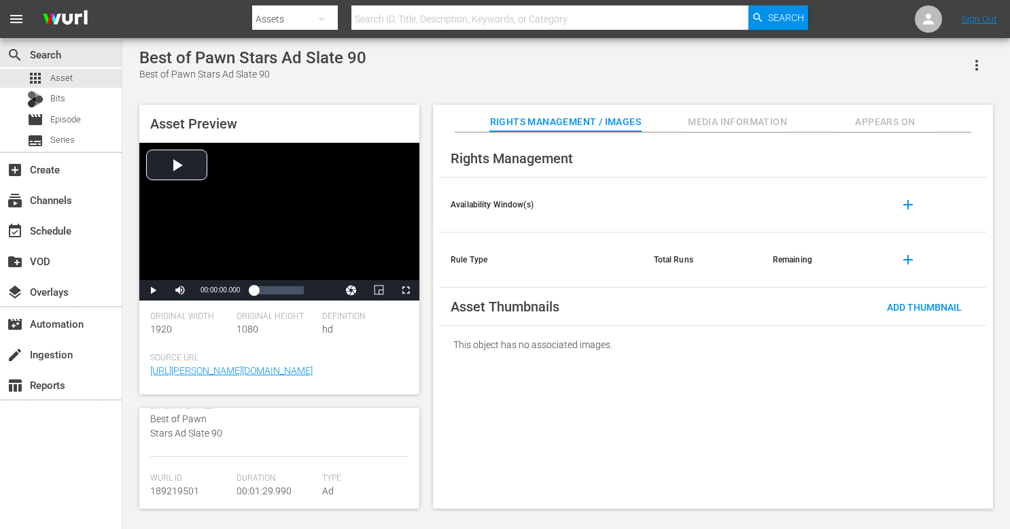
click at [174, 489] on span "189219501" at bounding box center [174, 490] width 49 height 11
copy span "189219501"
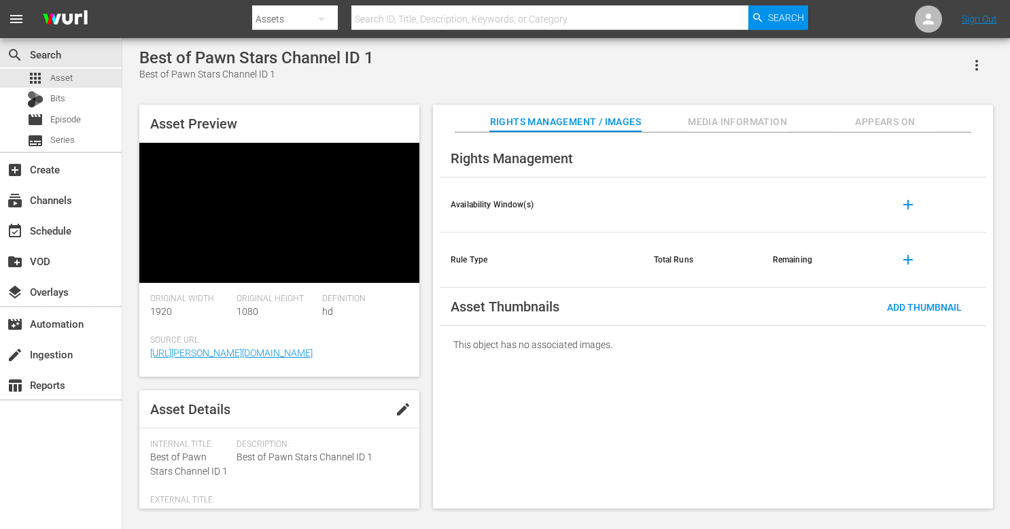
click at [201, 451] on span "Best of Pawn Stars Channel ID 1" at bounding box center [188, 463] width 77 height 25
copy span "Best of Pawn Stars Channel ID 1"
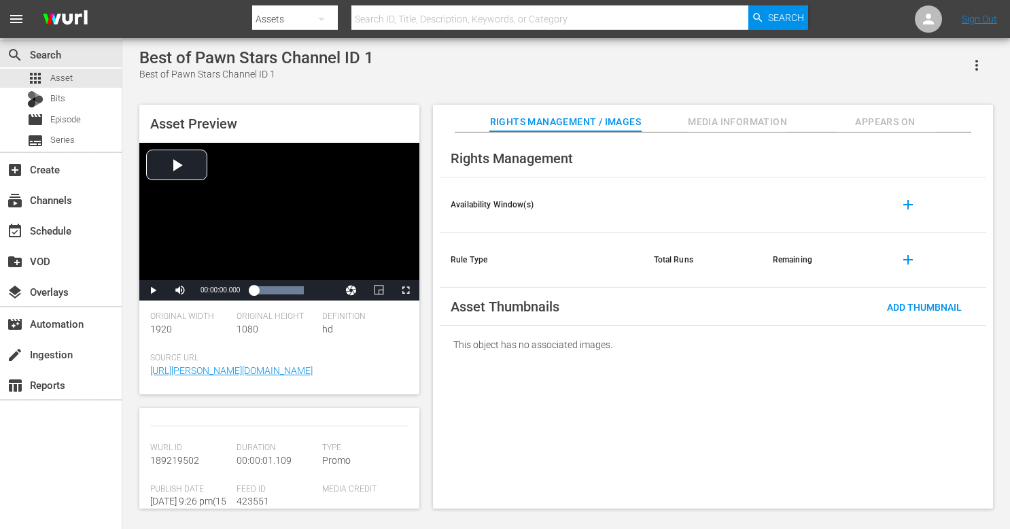
scroll to position [146, 0]
click at [178, 451] on span "189219502" at bounding box center [174, 455] width 49 height 11
copy span "189219502"
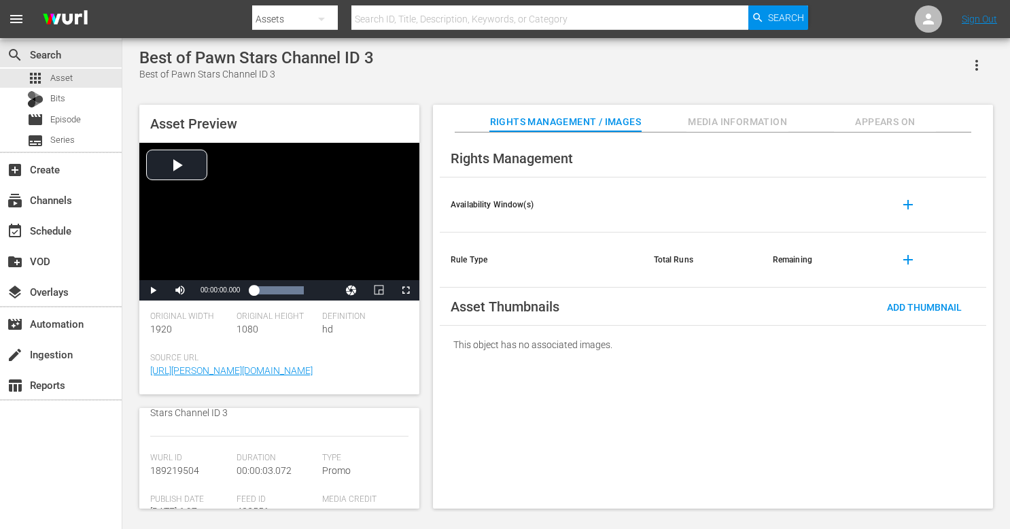
click at [183, 471] on span "189219504" at bounding box center [174, 470] width 49 height 11
copy span "189219504"
click at [190, 478] on span "Best of Pawn Stars Channel ID 2" at bounding box center [188, 481] width 77 height 25
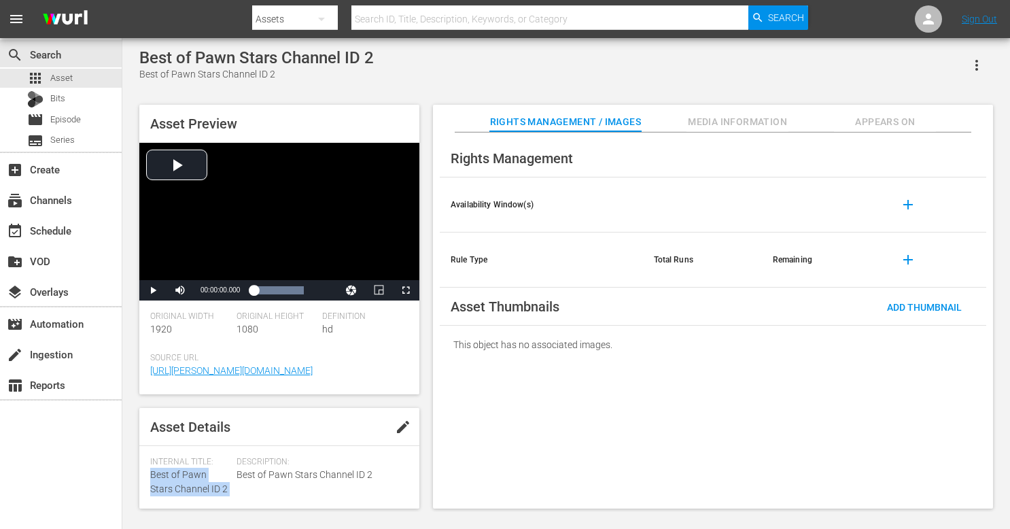
click at [190, 478] on span "Best of Pawn Stars Channel ID 2" at bounding box center [188, 481] width 77 height 25
copy span "Best of Pawn Stars Channel ID 2"
click at [181, 469] on span "189219503" at bounding box center [174, 471] width 49 height 11
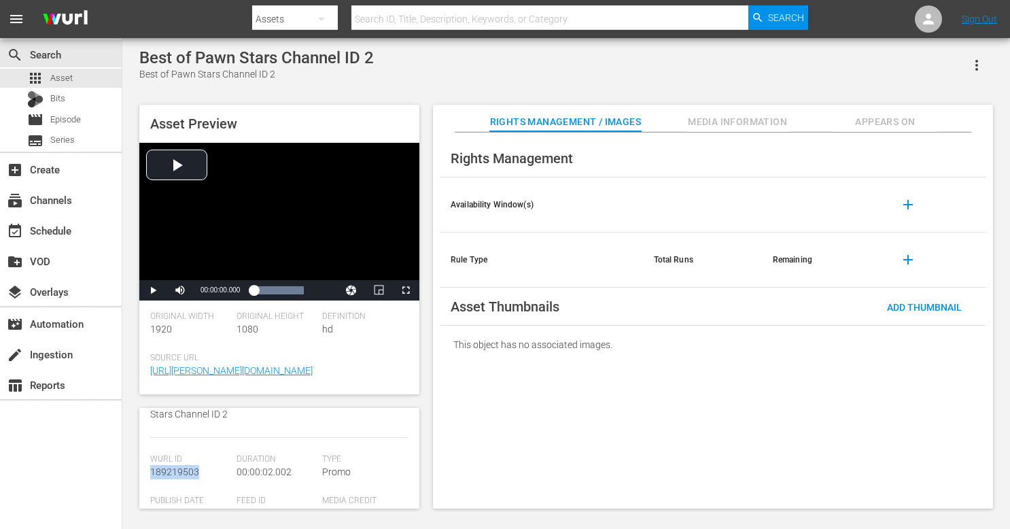
copy span "189219503"
click at [167, 467] on span "189219506" at bounding box center [174, 464] width 49 height 11
copy span "189219506"
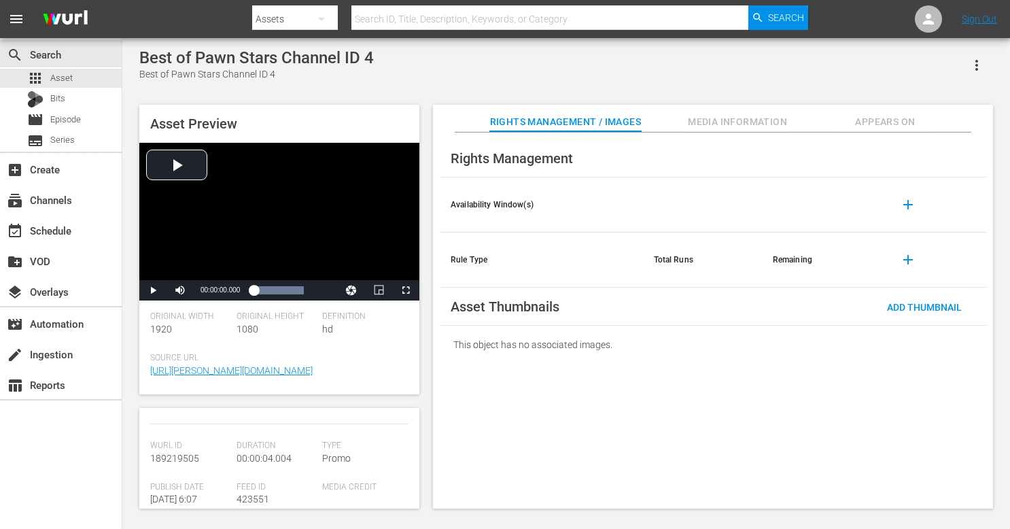
scroll to position [147, 0]
click at [172, 459] on span "189219505" at bounding box center [174, 454] width 49 height 11
copy span "189219505"
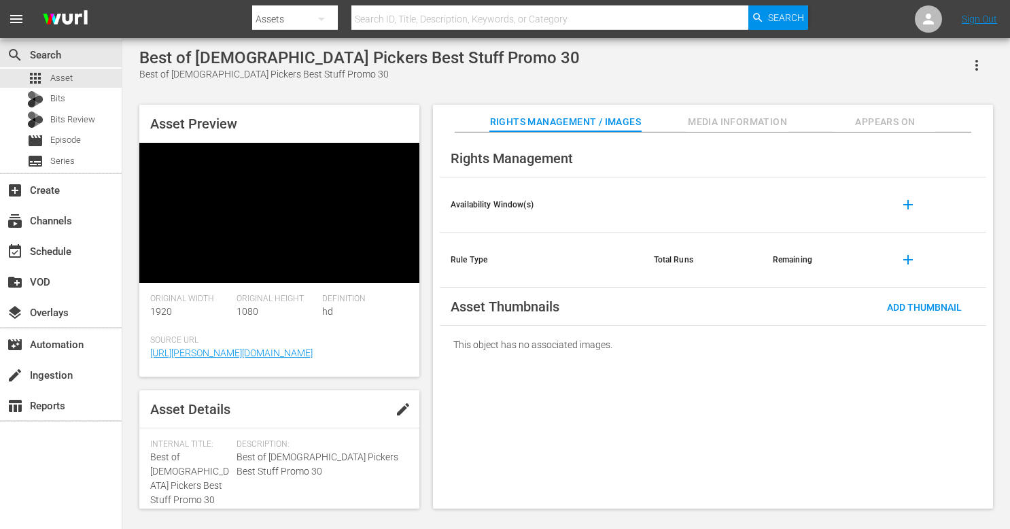
click at [192, 439] on div "Internal Title: Best of [DEMOGRAPHIC_DATA] Pickers Best Stuff Promo 30" at bounding box center [189, 473] width 79 height 68
copy span "Best of [DEMOGRAPHIC_DATA] Pickers Best Stuff Promo 30"
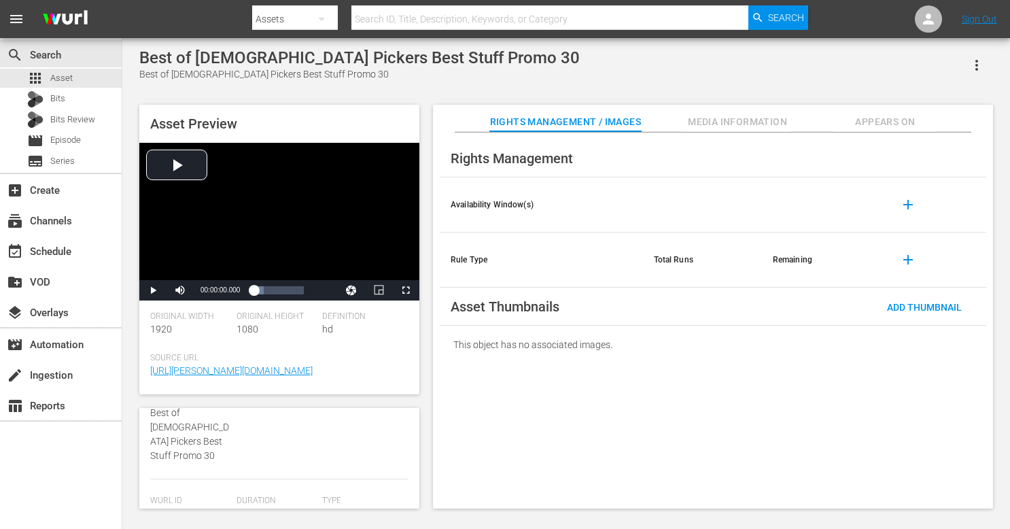
scroll to position [148, 0]
click at [177, 506] on span "189771831" at bounding box center [174, 511] width 49 height 11
copy span "189771831"
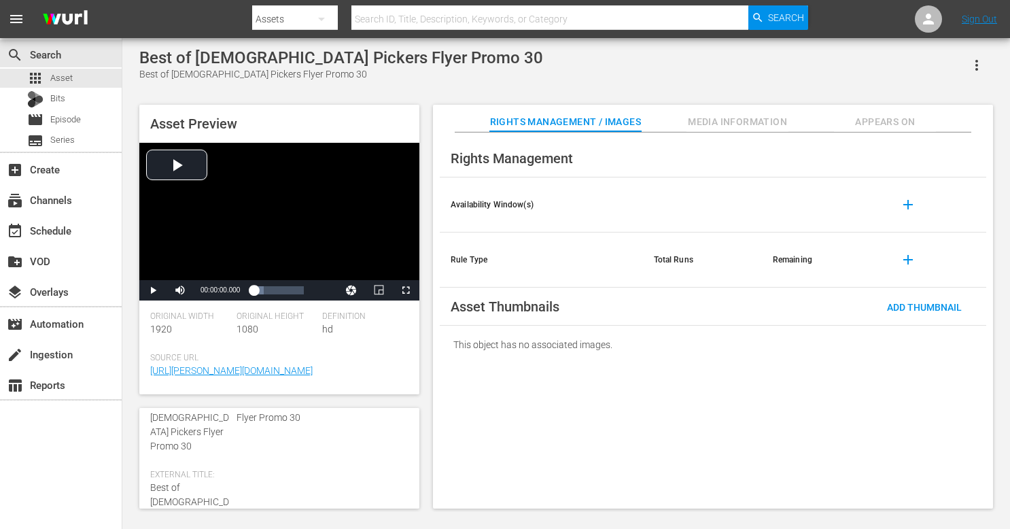
scroll to position [72, 0]
click at [177, 427] on span "Best of [DEMOGRAPHIC_DATA] Pickers Flyer Promo 30" at bounding box center [189, 424] width 79 height 54
copy span "Best of [DEMOGRAPHIC_DATA] Pickers Flyer Promo 30"
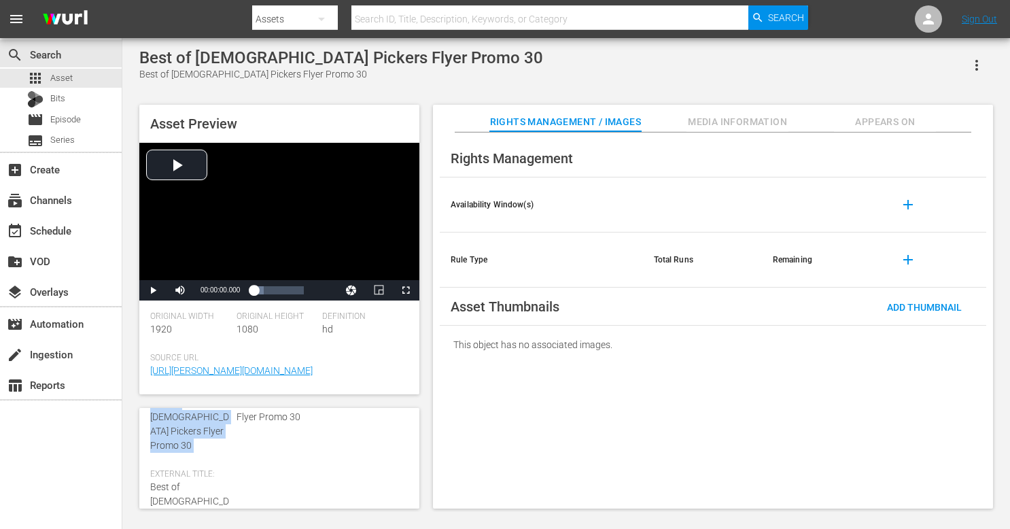
scroll to position [152, 0]
click at [164, 490] on div "Wurl Id 189810912" at bounding box center [193, 510] width 86 height 41
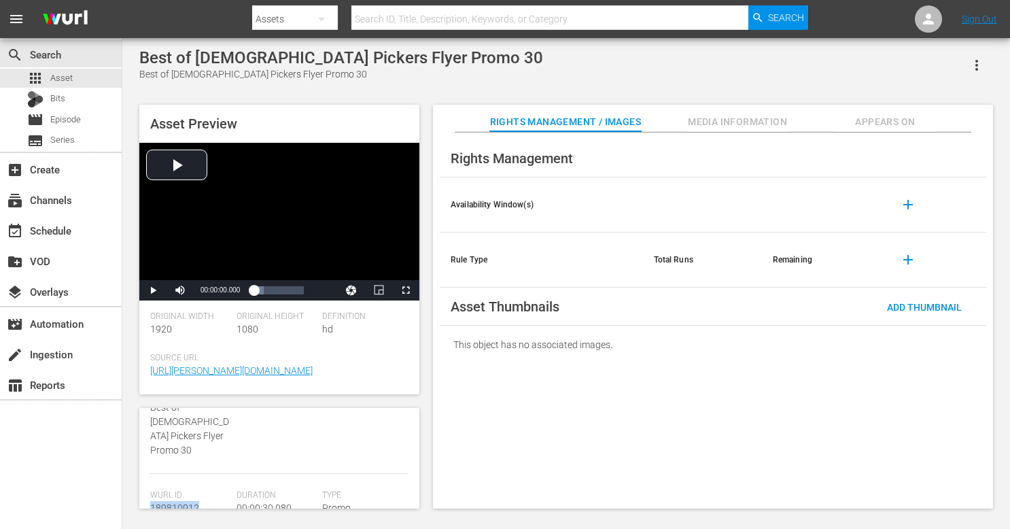
click at [164, 490] on div "Wurl Id 189810912" at bounding box center [193, 510] width 86 height 41
copy span "189810912"
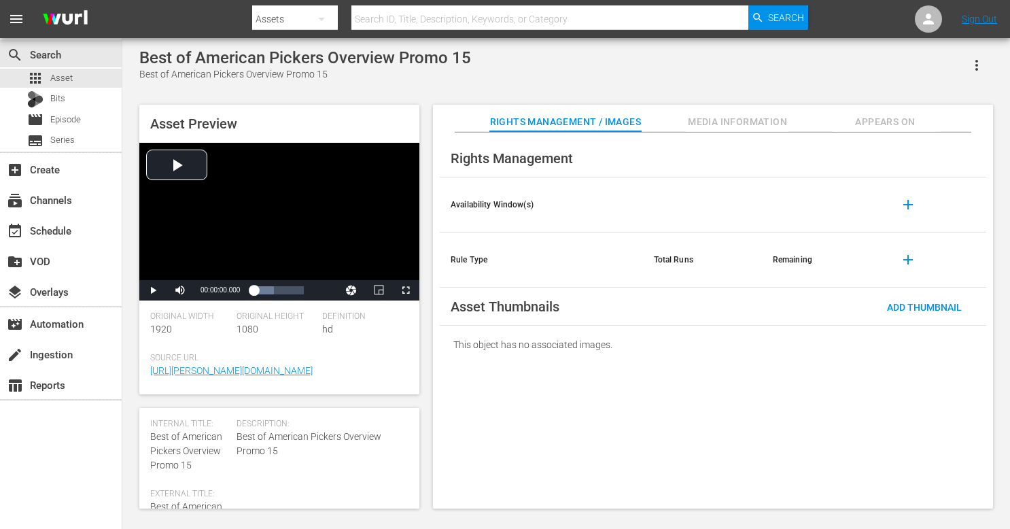
scroll to position [39, 0]
click at [190, 442] on div "Internal Title: Best of American Pickers Overview Promo 15" at bounding box center [189, 445] width 79 height 54
copy span "Best of American Pickers Overview Promo 15"
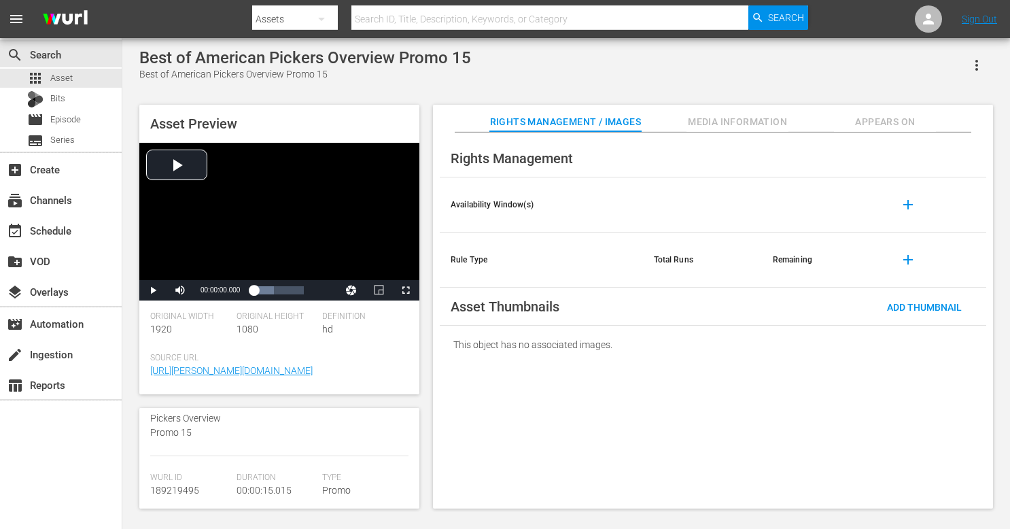
scroll to position [147, 0]
click at [159, 480] on span "189219495" at bounding box center [174, 483] width 49 height 11
copy span "189219495"
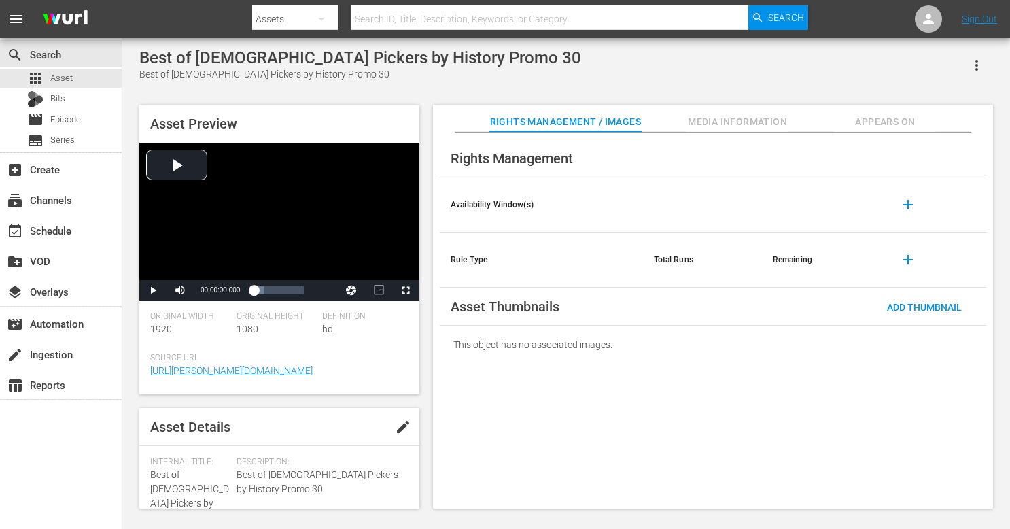
click at [180, 488] on span "Best of [DEMOGRAPHIC_DATA] Pickers by History Promo 30" at bounding box center [189, 496] width 79 height 54
copy span "Best of [DEMOGRAPHIC_DATA] Pickers by History Promo 30"
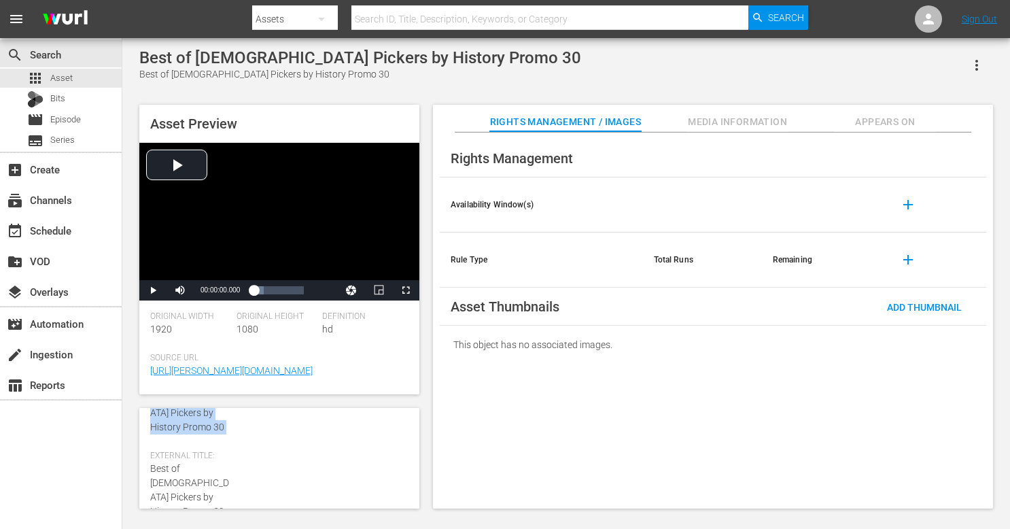
scroll to position [168, 0]
click at [186, 486] on span "189219489" at bounding box center [174, 491] width 49 height 11
copy span "189219489"
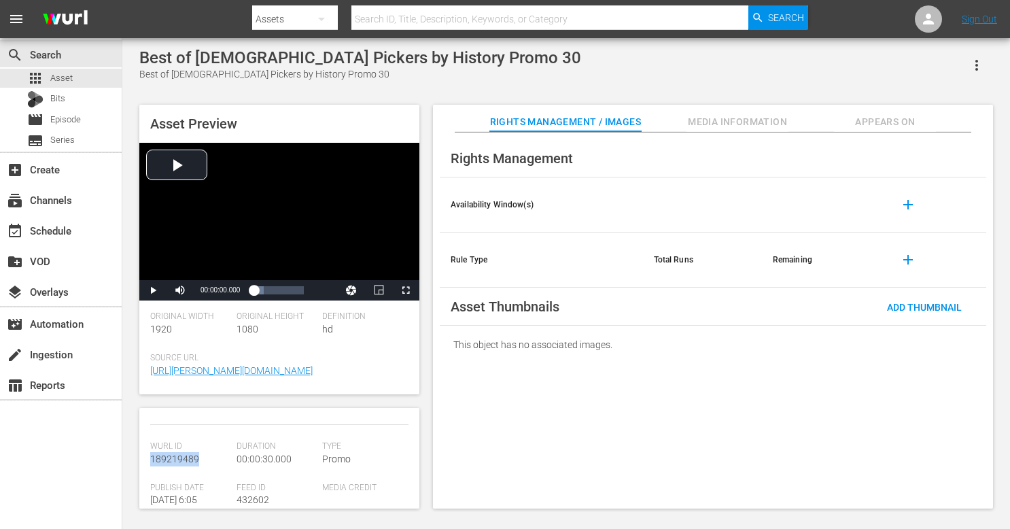
scroll to position [200, 0]
copy span "189219489"
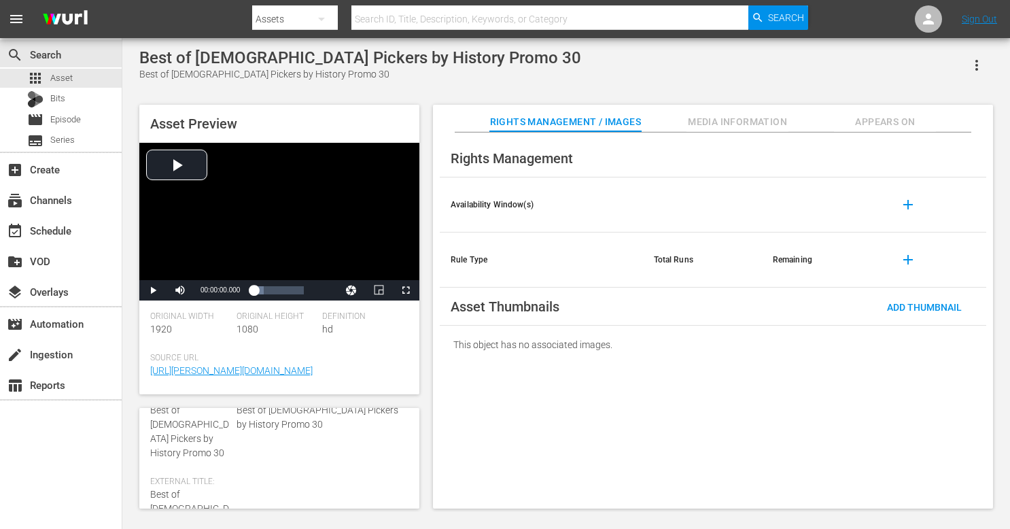
scroll to position [64, 0]
click at [195, 435] on div "Internal Title: Best of [DEMOGRAPHIC_DATA] Pickers by History Promo 30" at bounding box center [189, 427] width 79 height 68
copy span "Best of [DEMOGRAPHIC_DATA] Pickers by History Promo 30"
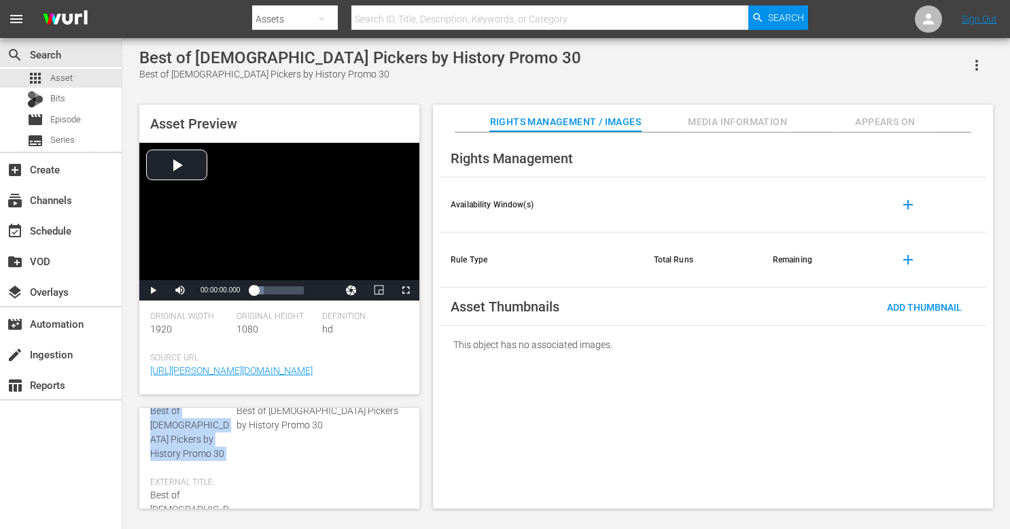
scroll to position [152, 0]
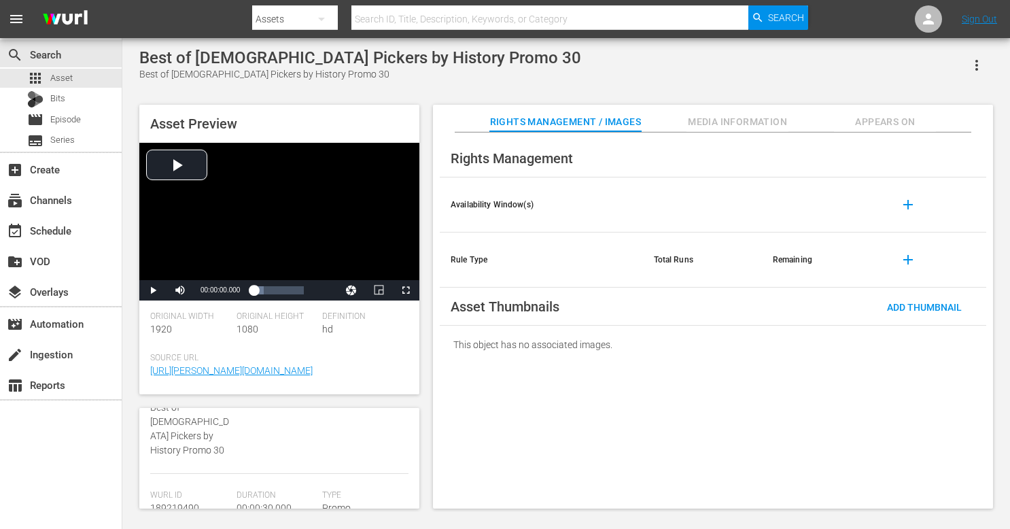
click at [179, 502] on span "189219490" at bounding box center [174, 507] width 49 height 11
copy span "189219490"
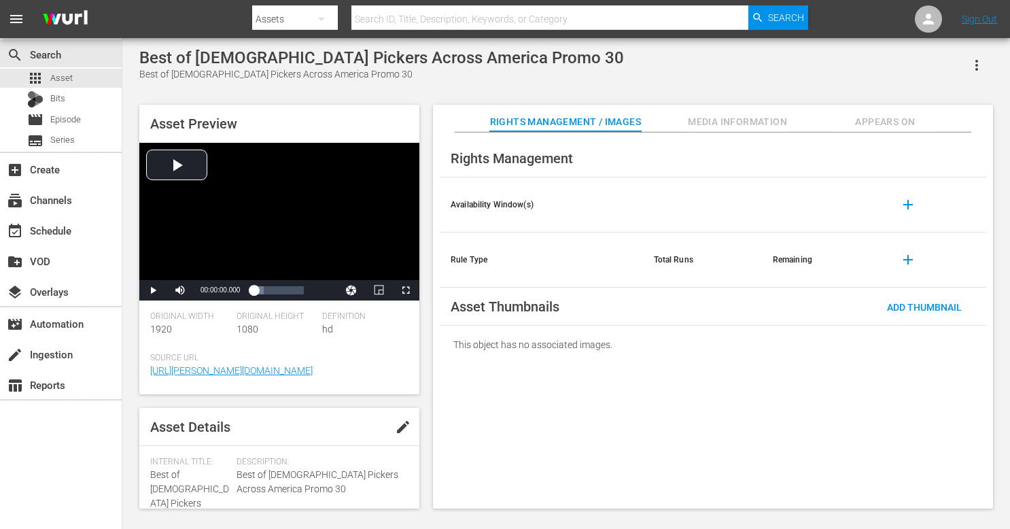
click at [187, 483] on span "Best of [DEMOGRAPHIC_DATA] Pickers Across America Promo 30" at bounding box center [189, 503] width 79 height 68
click at [187, 483] on div "Internal Title: Best of American Pickers Across America Promo 30" at bounding box center [189, 498] width 79 height 82
copy span "Best of [DEMOGRAPHIC_DATA] Pickers Across America Promo 30"
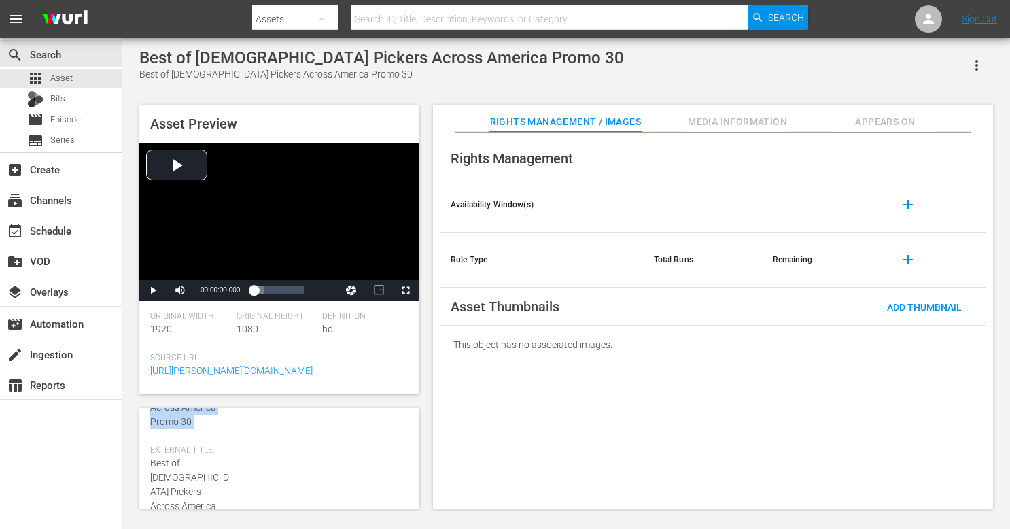
scroll to position [166, 0]
click at [185, 516] on span "189575976" at bounding box center [174, 521] width 49 height 11
copy span "189575976"
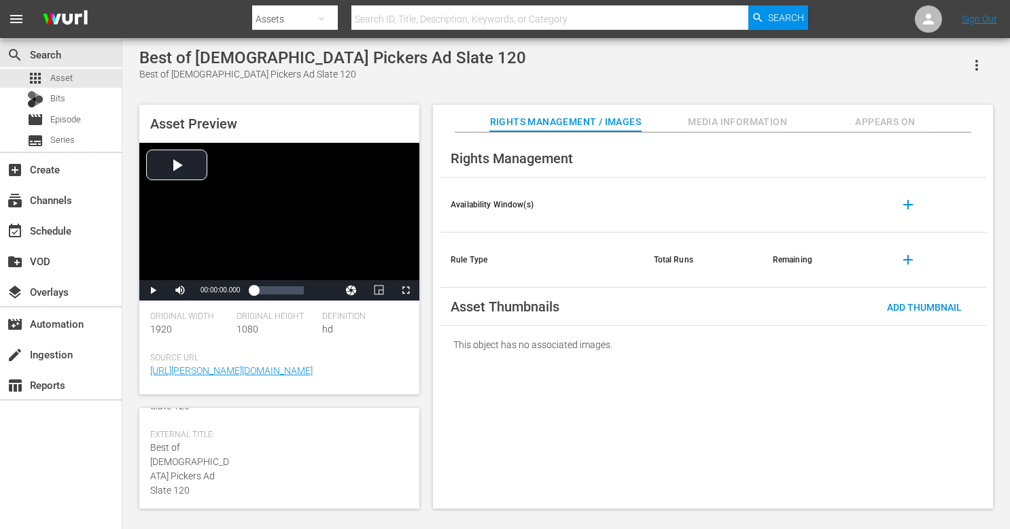
scroll to position [142, 0]
click at [181, 512] on span "189219496" at bounding box center [174, 517] width 49 height 11
copy span "189219496"
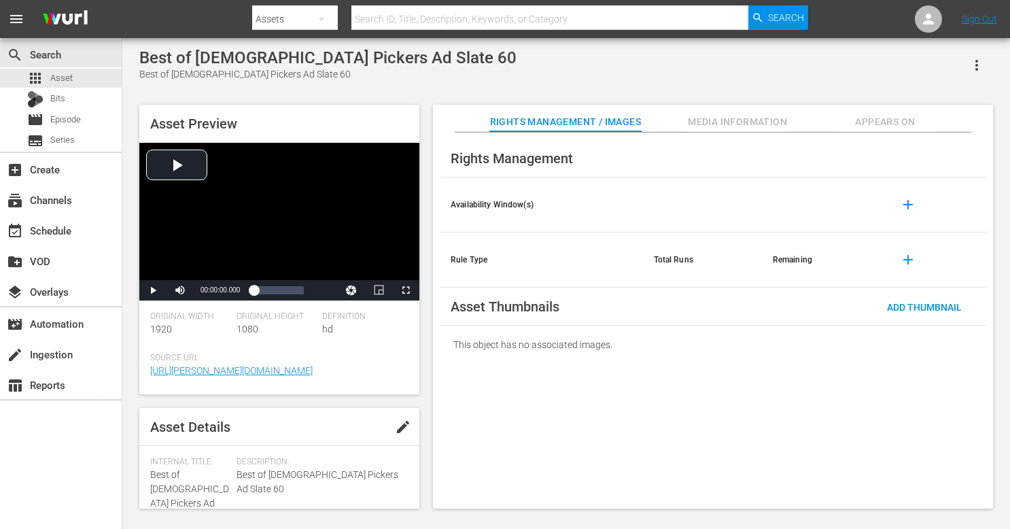
click at [179, 489] on span "Best of American Pickers Ad Slate 60" at bounding box center [189, 496] width 79 height 54
copy span "Best of American Pickers Ad Slate 60"
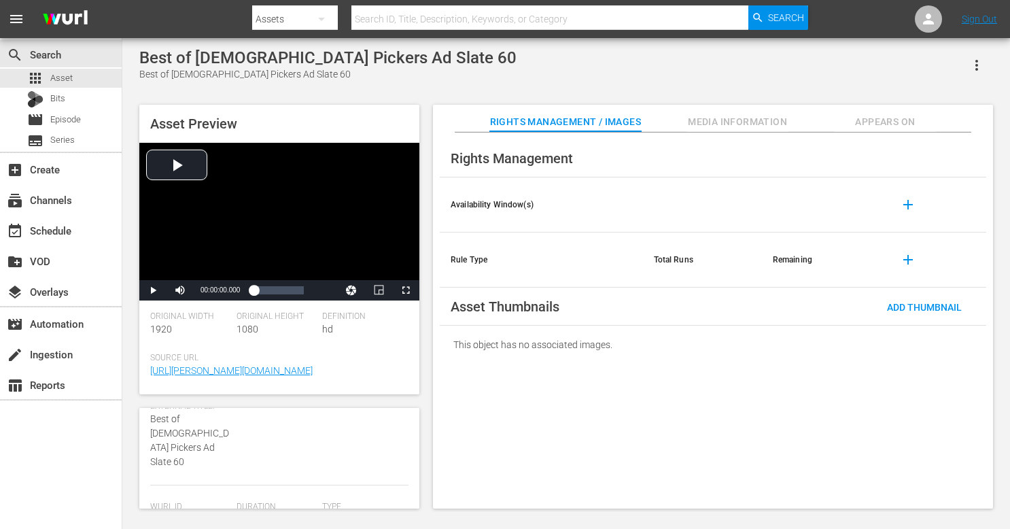
click at [181, 514] on span "189219497" at bounding box center [174, 519] width 49 height 11
copy span "189219497"
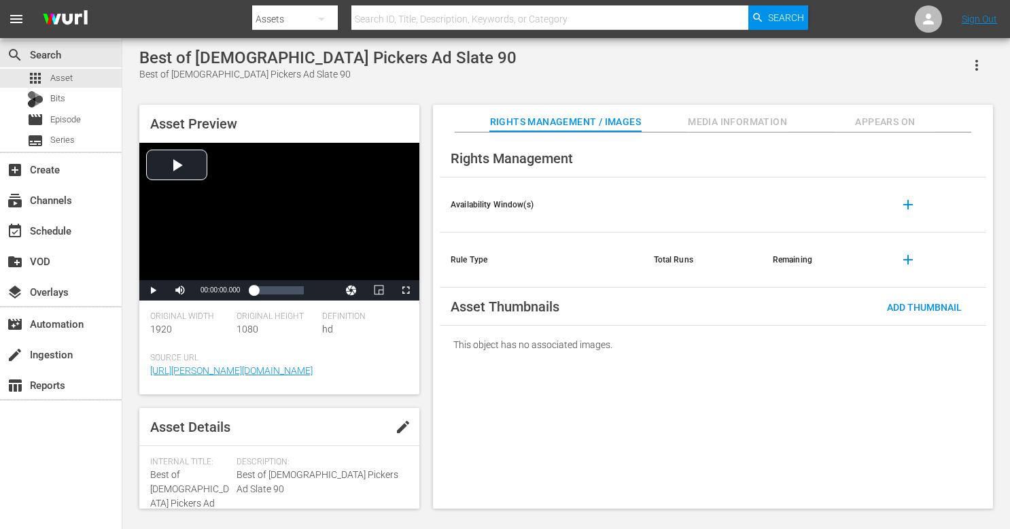
click at [181, 477] on span "Best of [DEMOGRAPHIC_DATA] Pickers Ad Slate 90" at bounding box center [189, 496] width 79 height 54
click at [181, 477] on span "Best of American Pickers Ad Slate 90" at bounding box center [189, 496] width 79 height 54
click at [183, 443] on span "189219498" at bounding box center [174, 448] width 49 height 11
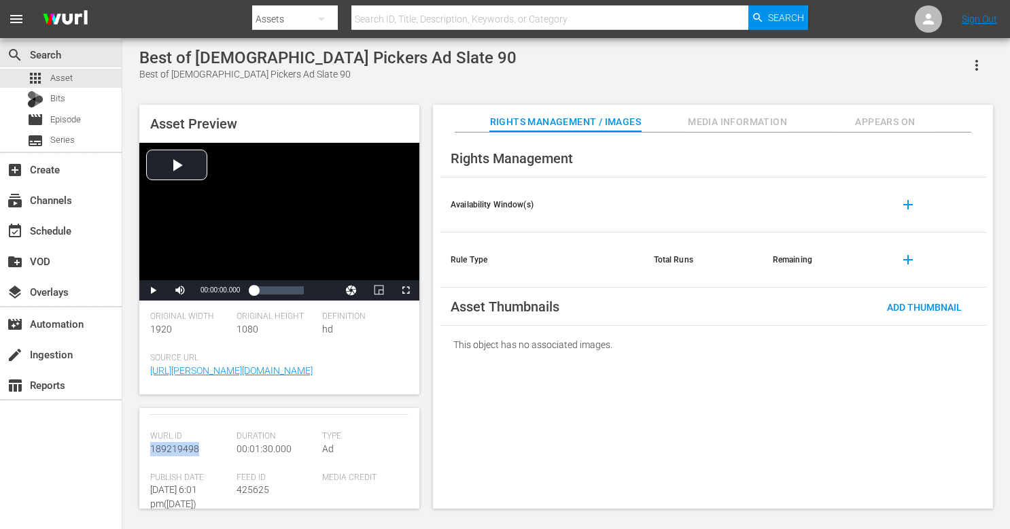
copy span "189219498"
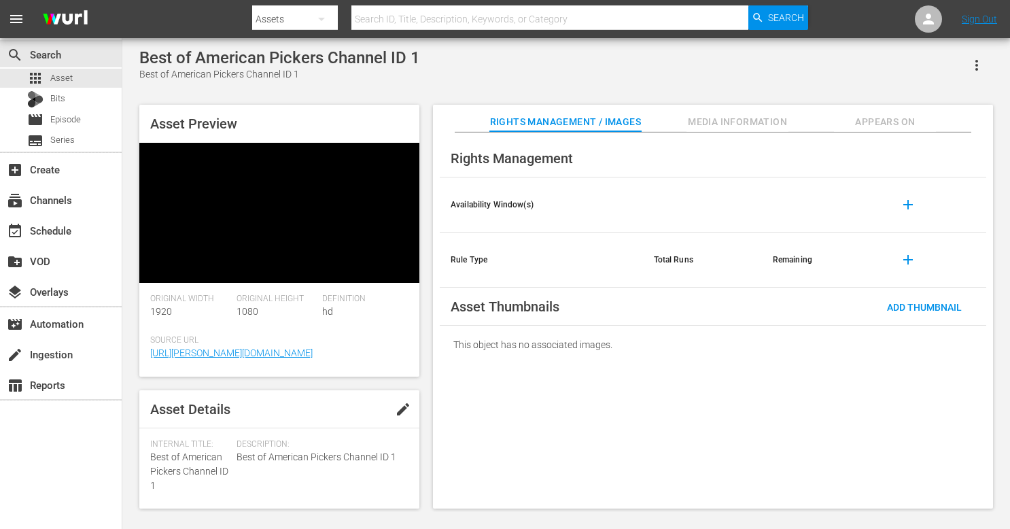
click at [183, 451] on span "Best of American Pickers Channel ID 1" at bounding box center [189, 470] width 78 height 39
copy span "Best of American Pickers Channel ID 1"
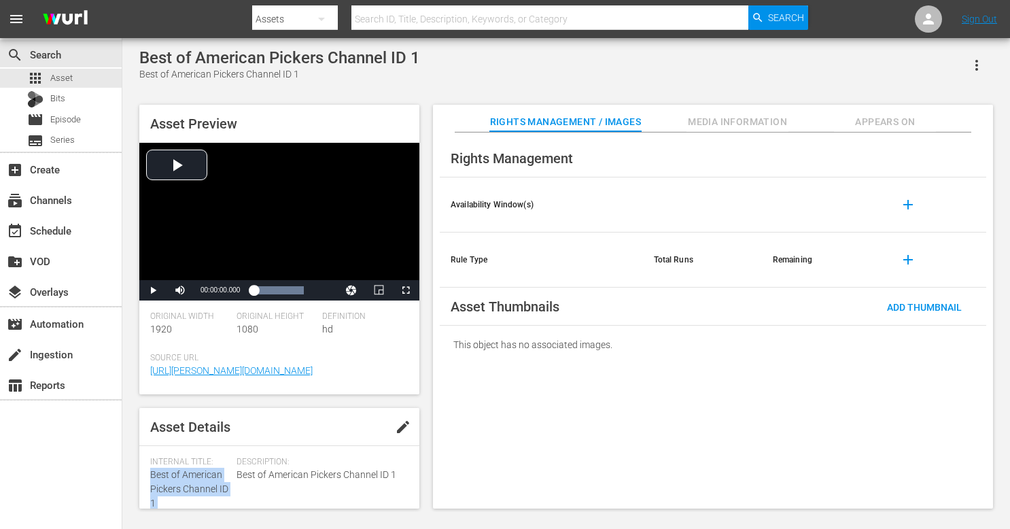
copy span "Best of American Pickers Channel ID 1"
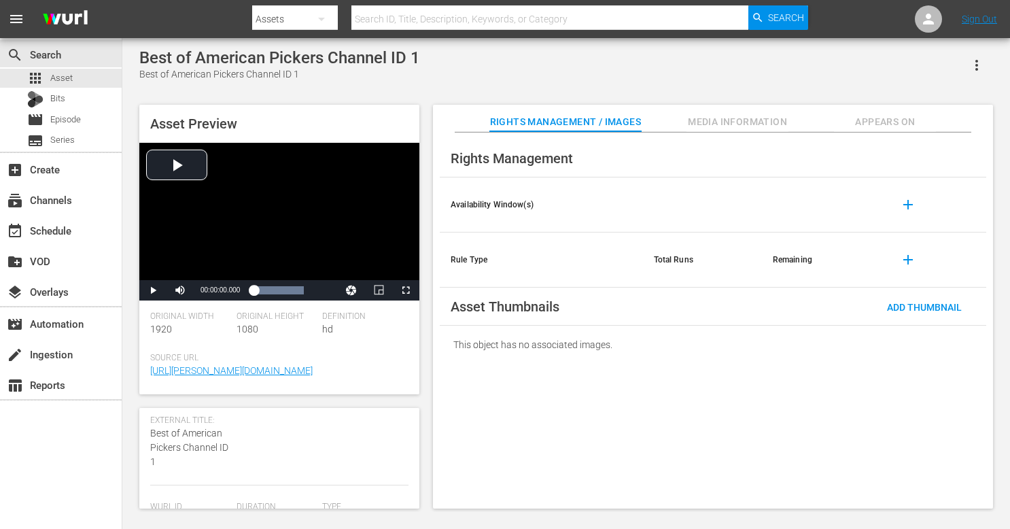
scroll to position [156, 0]
click at [181, 481] on div "Wurl Id 189094492" at bounding box center [193, 477] width 86 height 41
copy span "189094492"
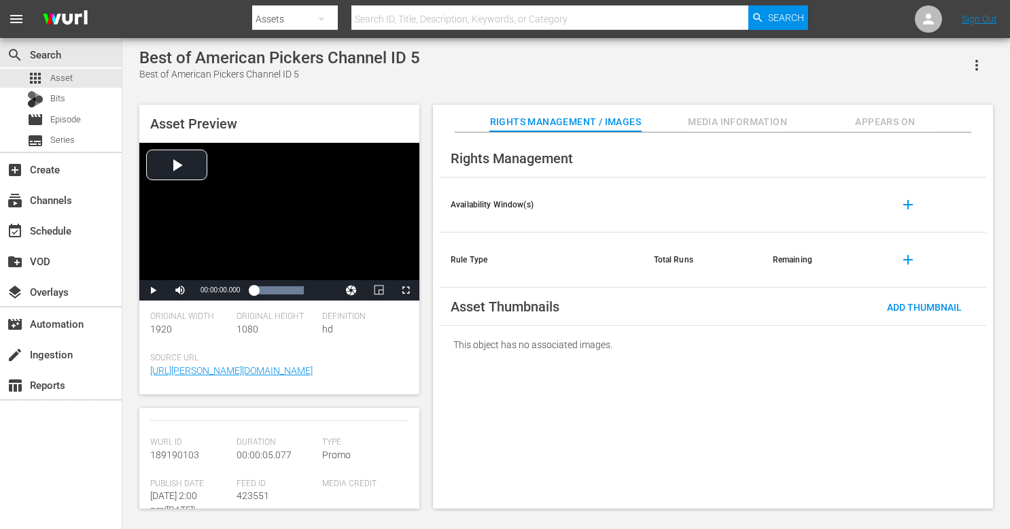
click at [189, 447] on span "Wurl Id" at bounding box center [189, 442] width 79 height 11
click at [187, 449] on span "189190103" at bounding box center [174, 454] width 49 height 11
copy span "189190103"
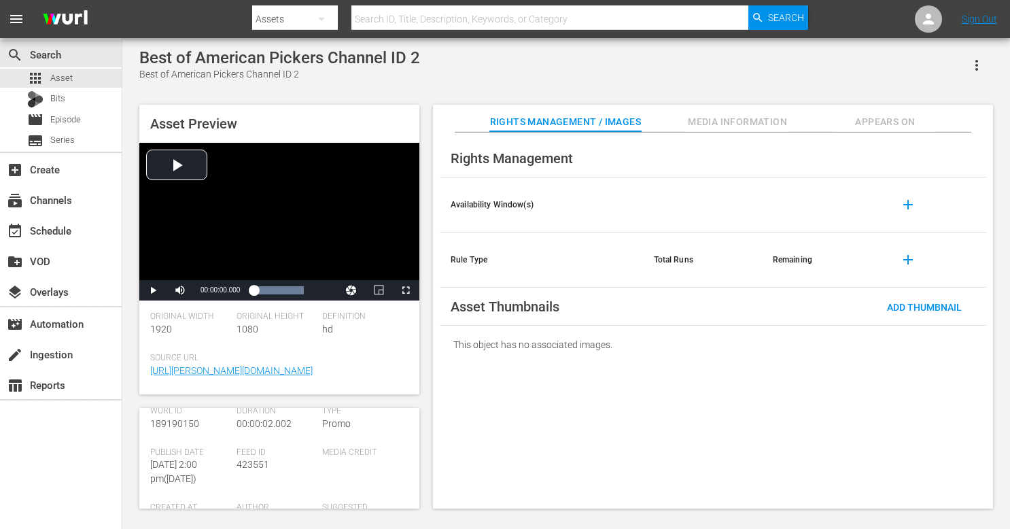
click at [190, 421] on span "189190150" at bounding box center [174, 423] width 49 height 11
copy span "189190150"
click at [173, 467] on span "189219441" at bounding box center [174, 468] width 49 height 11
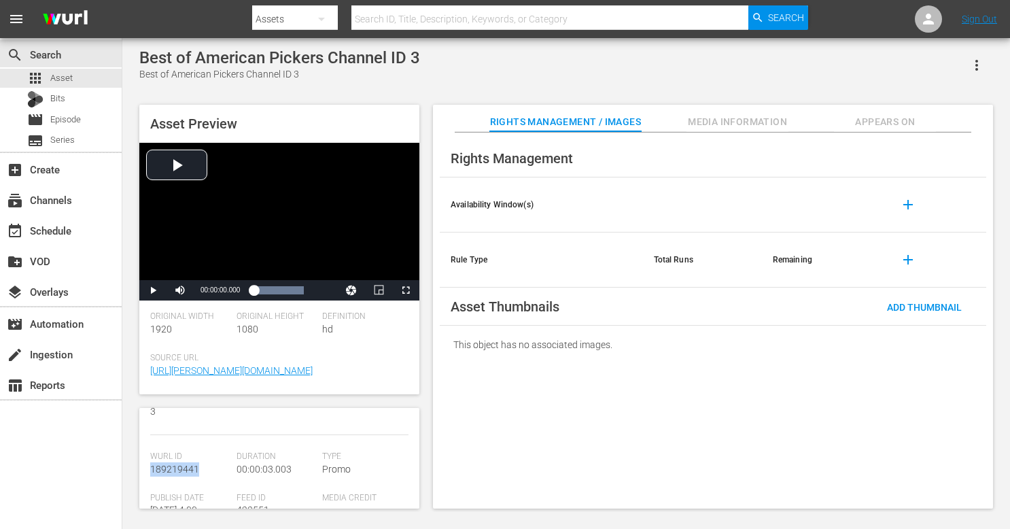
click at [173, 467] on span "189219441" at bounding box center [174, 468] width 49 height 11
copy span "189219441"
click at [186, 504] on span "189219442" at bounding box center [174, 500] width 49 height 11
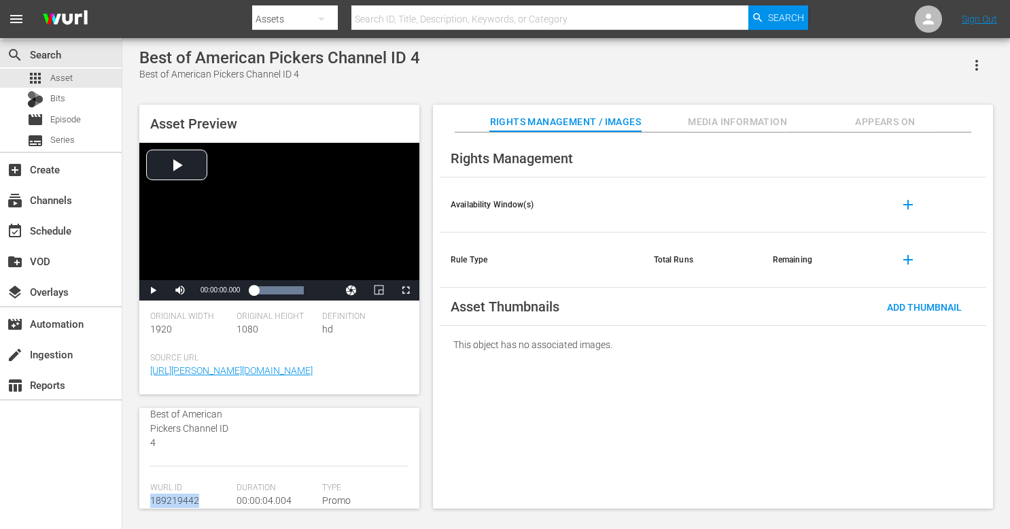
copy span "189219442"
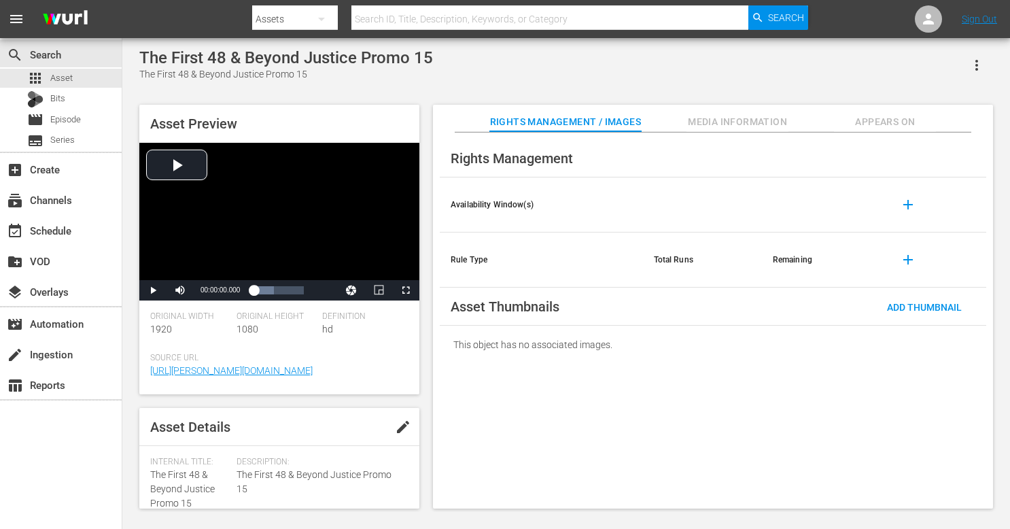
click at [185, 491] on span "The First 48 & Beyond Justice Promo 15" at bounding box center [182, 488] width 65 height 39
copy span "The First 48 & Beyond Justice Promo 15"
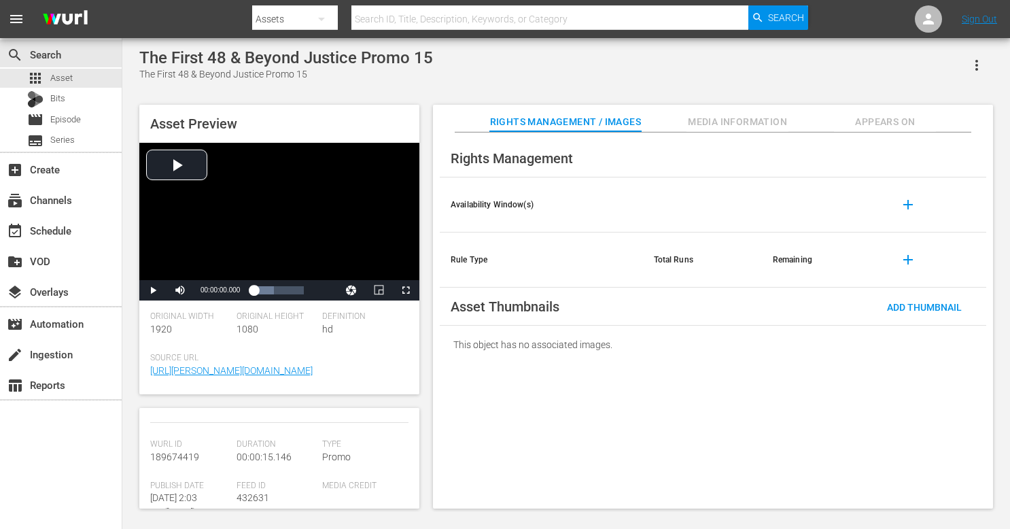
click at [173, 461] on span "189674419" at bounding box center [174, 456] width 49 height 11
copy span "189674419"
click at [183, 429] on span "The First 48 & Beyond Justice Promo 30" at bounding box center [182, 409] width 65 height 39
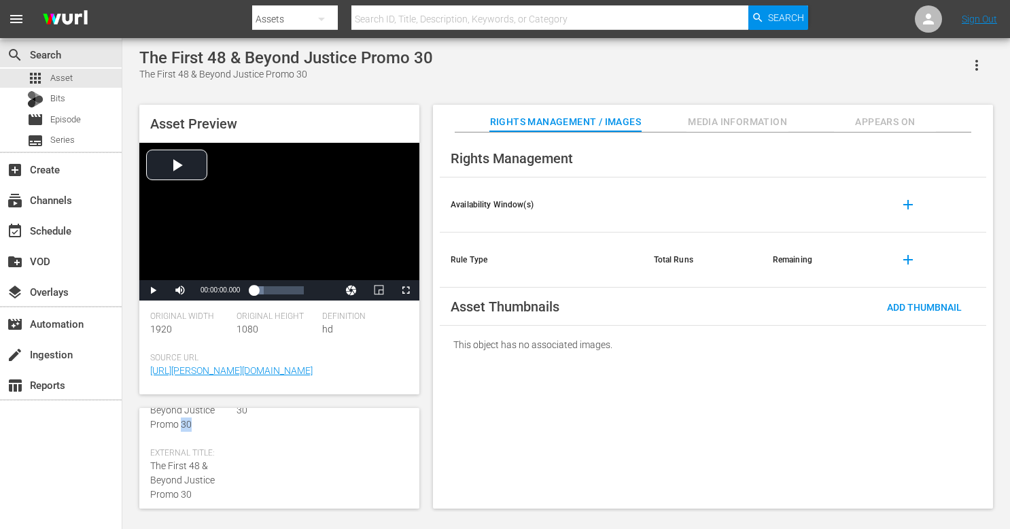
click at [183, 429] on span "The First 48 & Beyond Justice Promo 30" at bounding box center [182, 409] width 65 height 39
copy span "The First 48 & Beyond Justice Promo 30"
click at [168, 453] on span "189674418" at bounding box center [174, 449] width 49 height 11
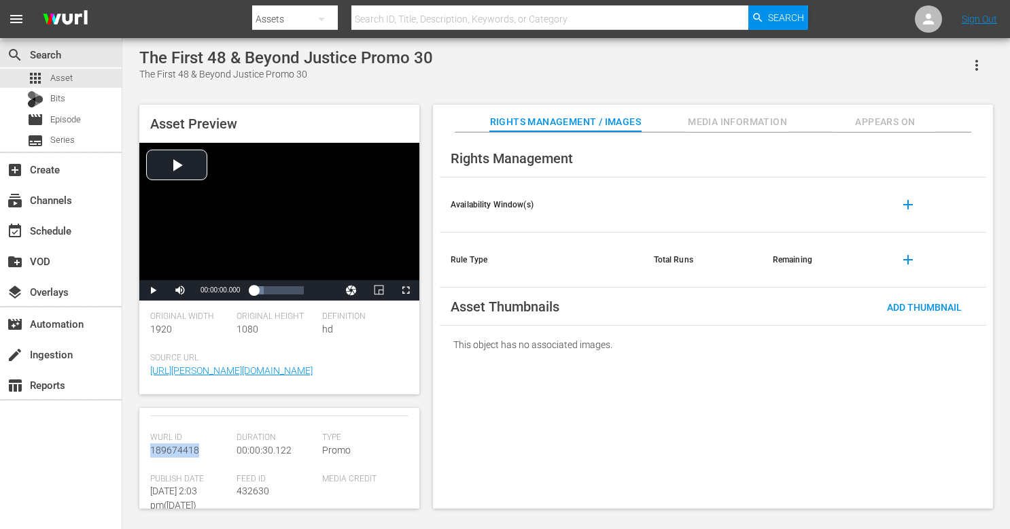
click at [168, 453] on span "189674418" at bounding box center [174, 449] width 49 height 11
copy span "189674418"
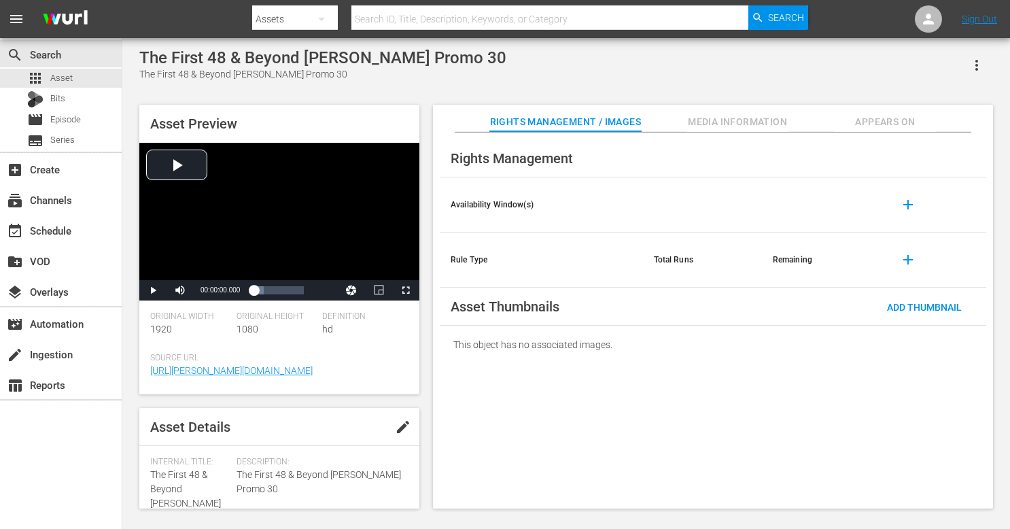
click at [197, 488] on span "The First 48 & Beyond [PERSON_NAME] Promo 30" at bounding box center [185, 496] width 71 height 54
click at [197, 488] on span "The First 48 & Beyond Marcia Clark Promo 30" at bounding box center [185, 496] width 71 height 54
copy span "The First 48 & Beyond Marcia Clark Promo 30"
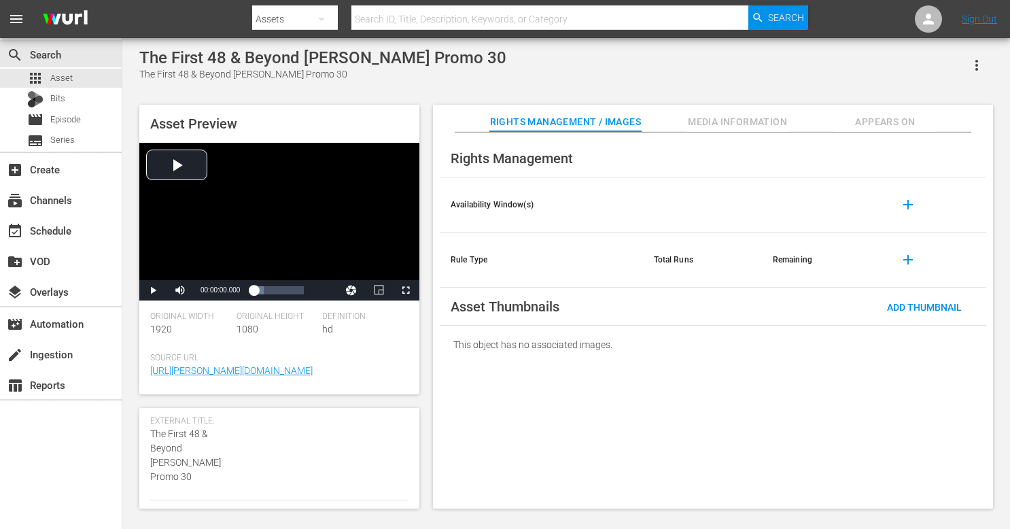
scroll to position [137, 0]
click at [177, 517] on span "189674420" at bounding box center [174, 522] width 49 height 11
copy span "189674420"
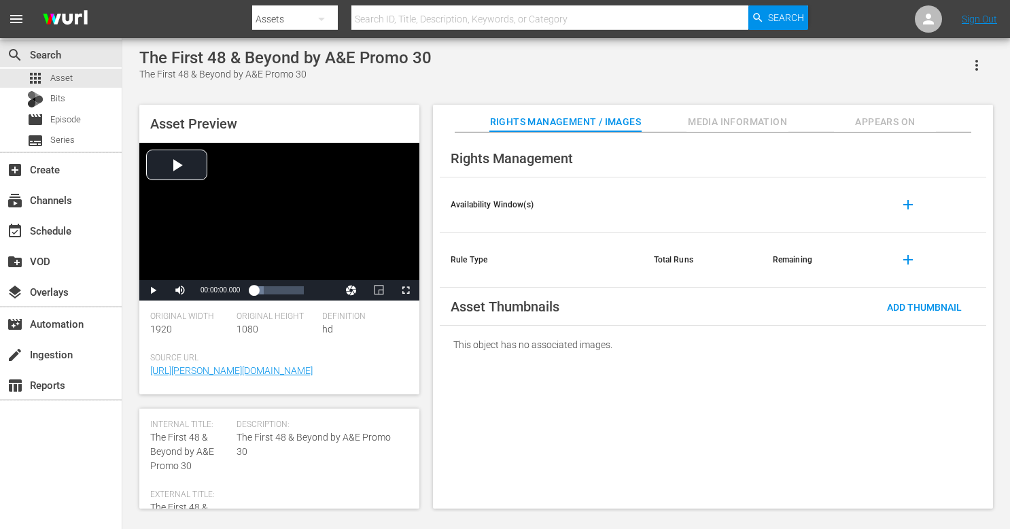
click at [194, 448] on span "The First 48 & Beyond by A&E Promo 30" at bounding box center [182, 450] width 64 height 39
copy span "The First 48 & Beyond by A&E Promo 30"
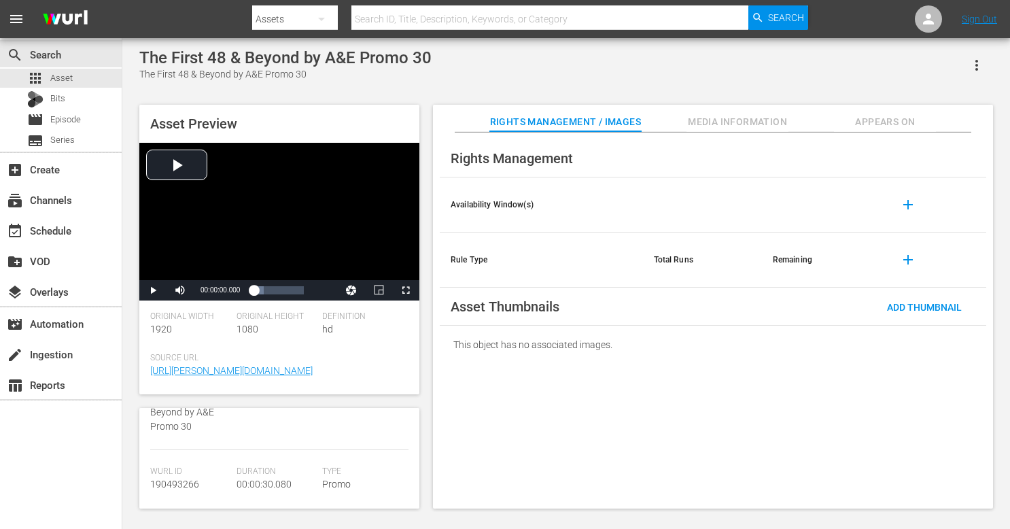
scroll to position [147, 0]
click at [164, 482] on span "190493266" at bounding box center [174, 483] width 49 height 11
copy span "190493266"
click at [192, 488] on span "The First 48 & Beyond by A&E Promo 30" at bounding box center [182, 488] width 64 height 39
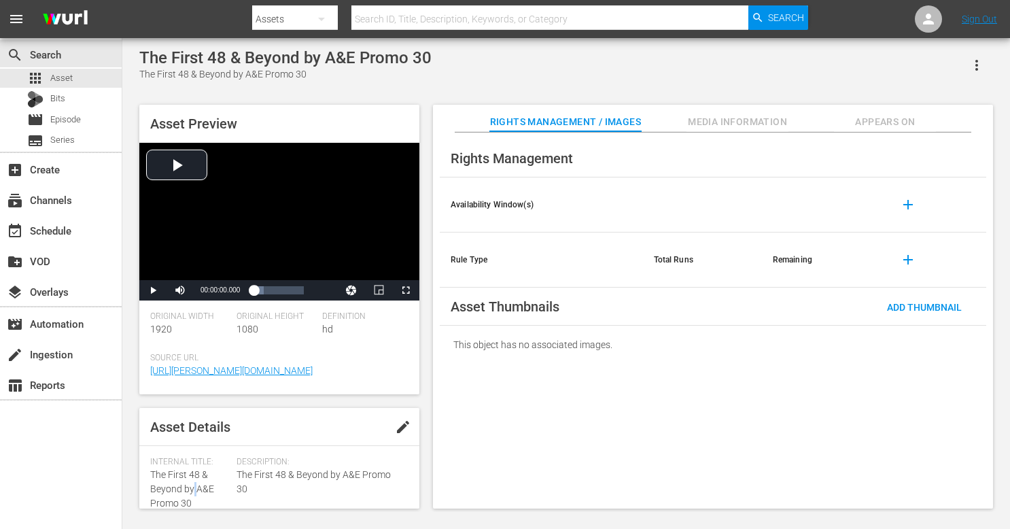
click at [192, 488] on span "The First 48 & Beyond by A&E Promo 30" at bounding box center [182, 488] width 64 height 39
copy span "The First 48 & Beyond by A&E Promo 30"
click at [190, 492] on span "190560779" at bounding box center [174, 495] width 49 height 11
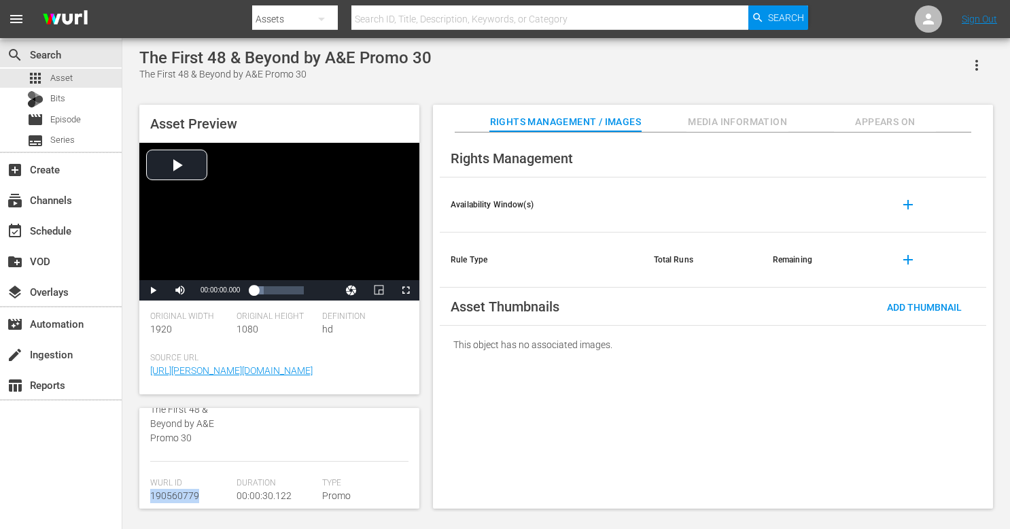
click at [190, 492] on span "190560779" at bounding box center [174, 495] width 49 height 11
copy span "190560779"
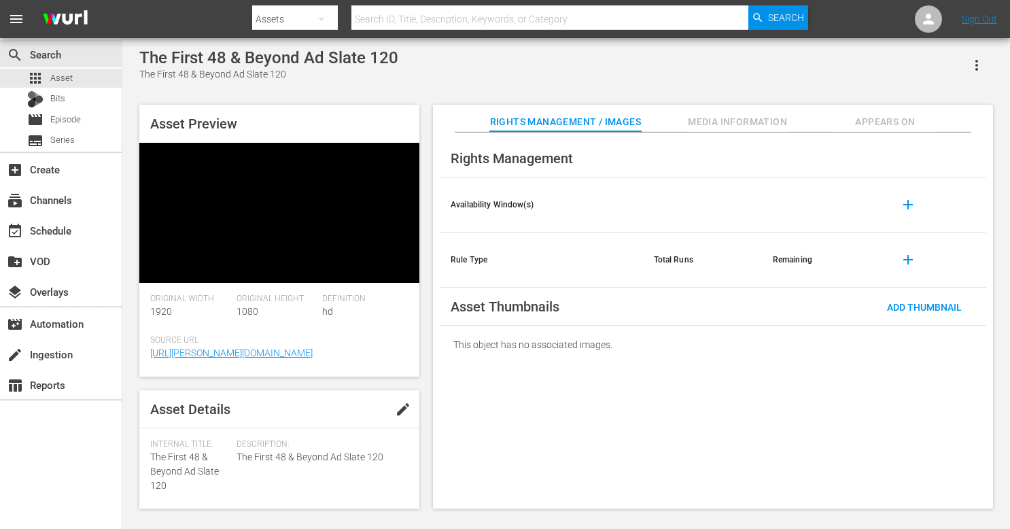
click at [194, 451] on span "The First 48 & Beyond Ad Slate 120" at bounding box center [184, 470] width 69 height 39
copy span "The First 48 & Beyond Ad Slate 120"
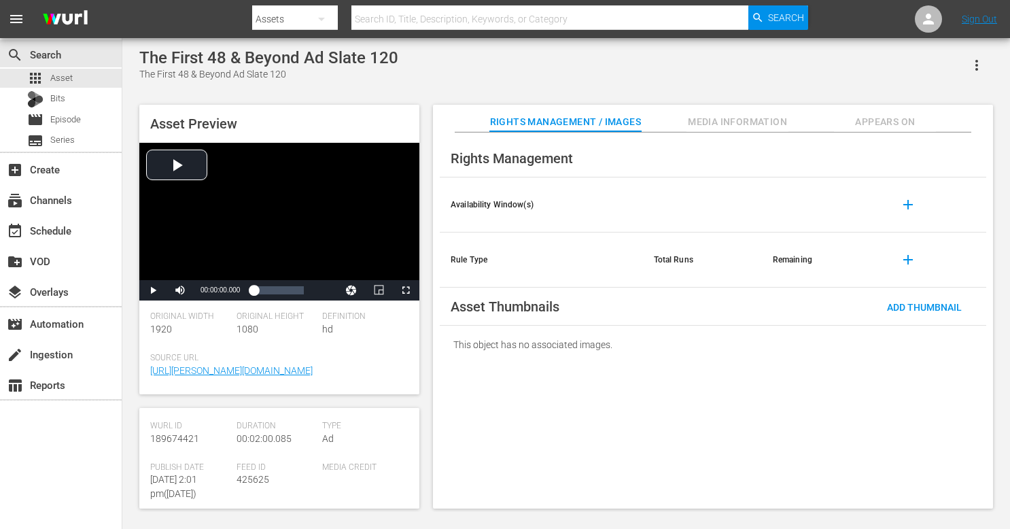
scroll to position [193, 0]
click at [177, 442] on span "189674421" at bounding box center [174, 437] width 49 height 11
copy span "189674421"
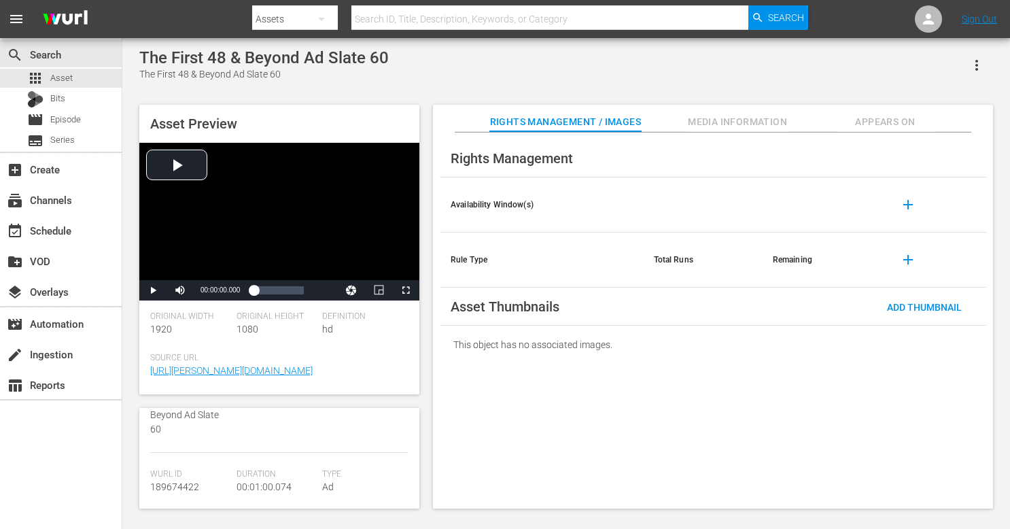
click at [164, 488] on span "189674422" at bounding box center [174, 486] width 49 height 11
copy span "189674422"
click at [178, 501] on span "189674423" at bounding box center [174, 499] width 49 height 11
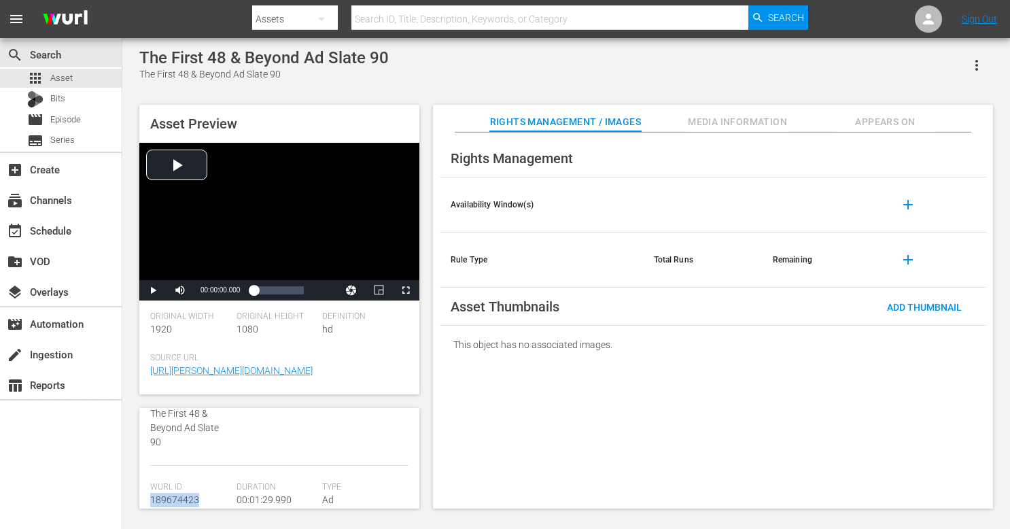
click at [178, 501] on span "189674423" at bounding box center [174, 499] width 49 height 11
copy span "189674423"
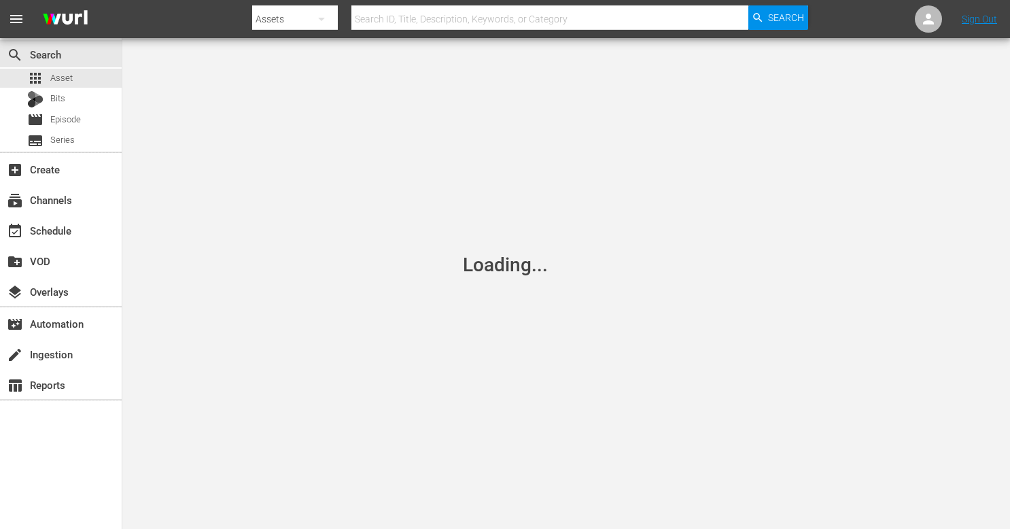
click at [243, 388] on div "Loading..." at bounding box center [505, 264] width 1010 height 529
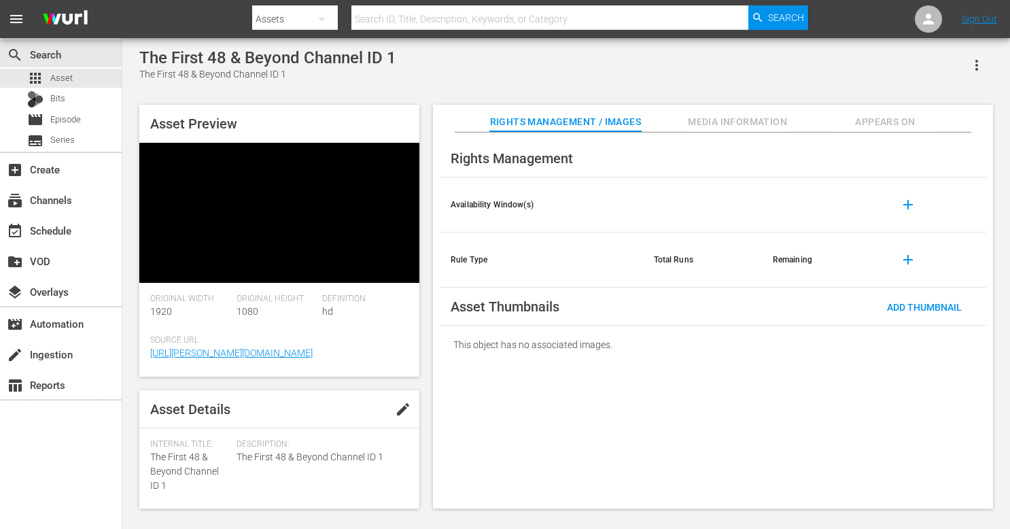
click at [175, 451] on span "The First 48 & Beyond Channel ID 1" at bounding box center [184, 470] width 69 height 39
copy span "The First 48 & Beyond Channel ID 1"
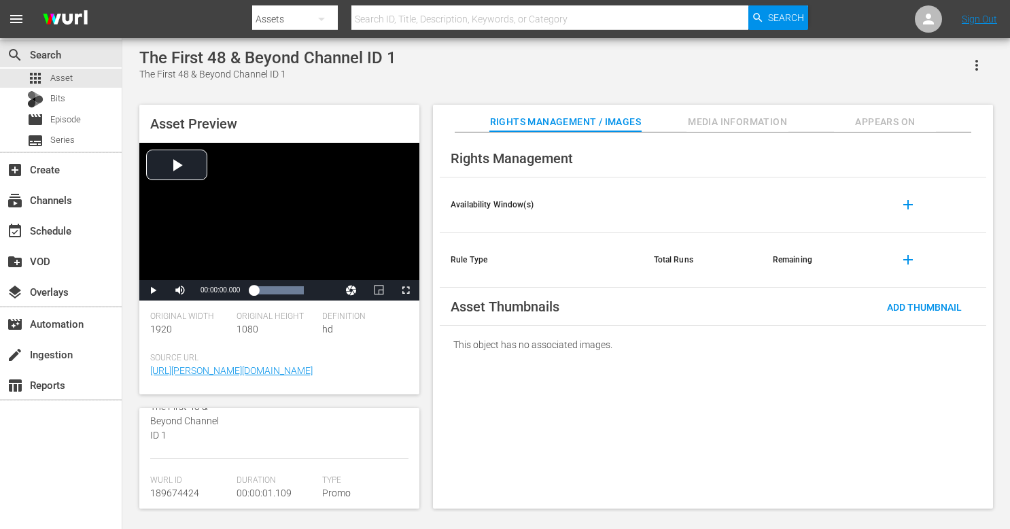
scroll to position [139, 0]
click at [173, 493] on span "189674424" at bounding box center [174, 491] width 49 height 11
copy span "189674424"
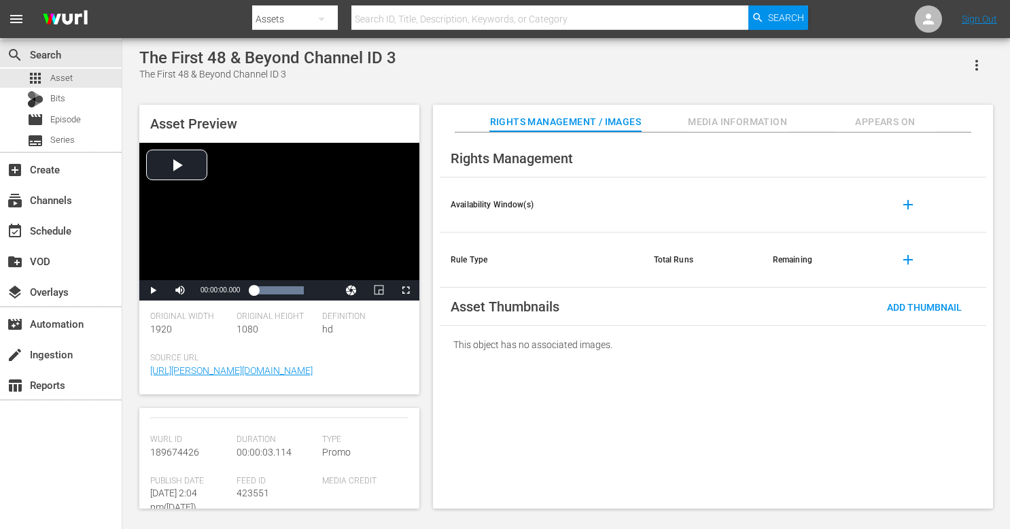
click at [169, 447] on span "189674426" at bounding box center [174, 451] width 49 height 11
copy span "189674426"
click at [177, 478] on span "189674428" at bounding box center [174, 479] width 49 height 11
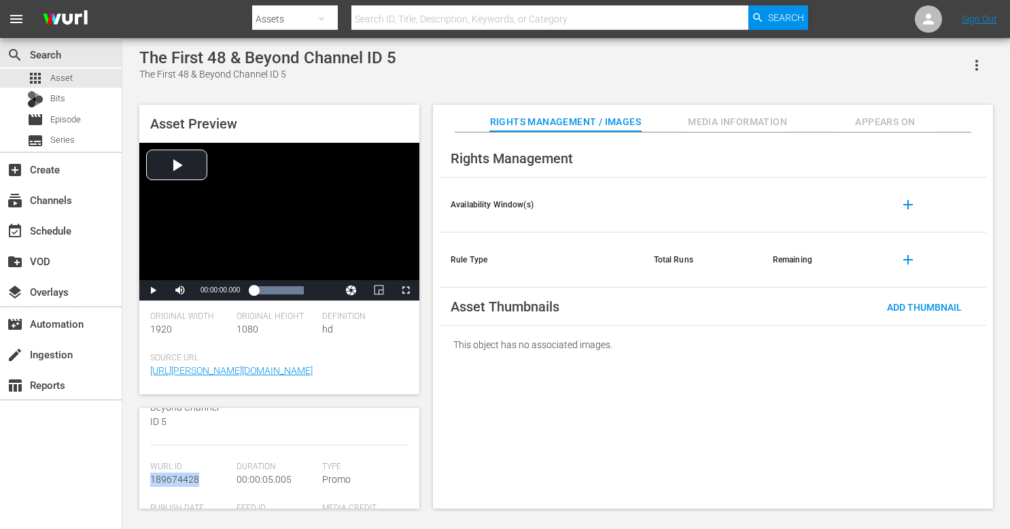
click at [177, 478] on span "189674428" at bounding box center [174, 479] width 49 height 11
copy span "189674428"
click at [191, 497] on span "189674427" at bounding box center [174, 501] width 49 height 11
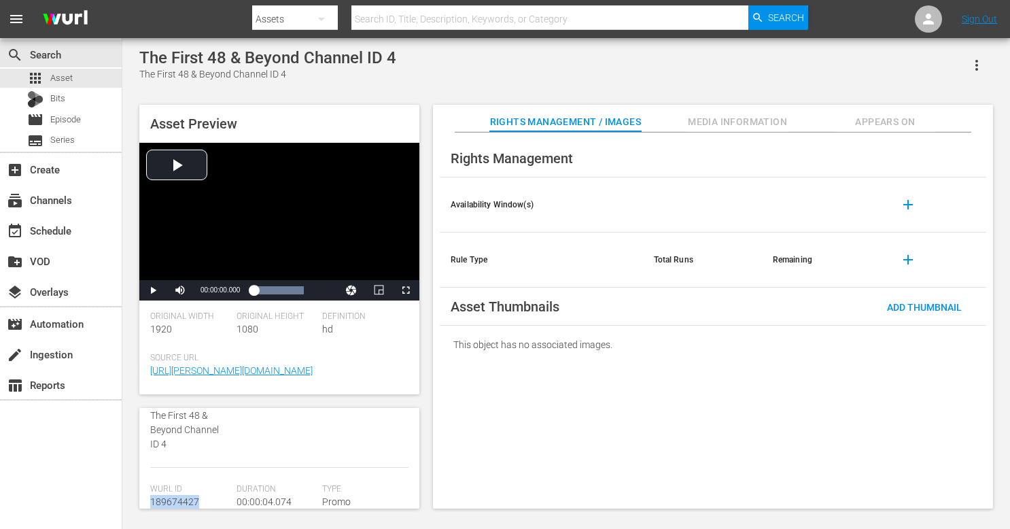
copy span "189674427"
click at [184, 480] on span "189674425" at bounding box center [174, 481] width 49 height 11
copy span "189674425"
